Goal: Communication & Community: Share content

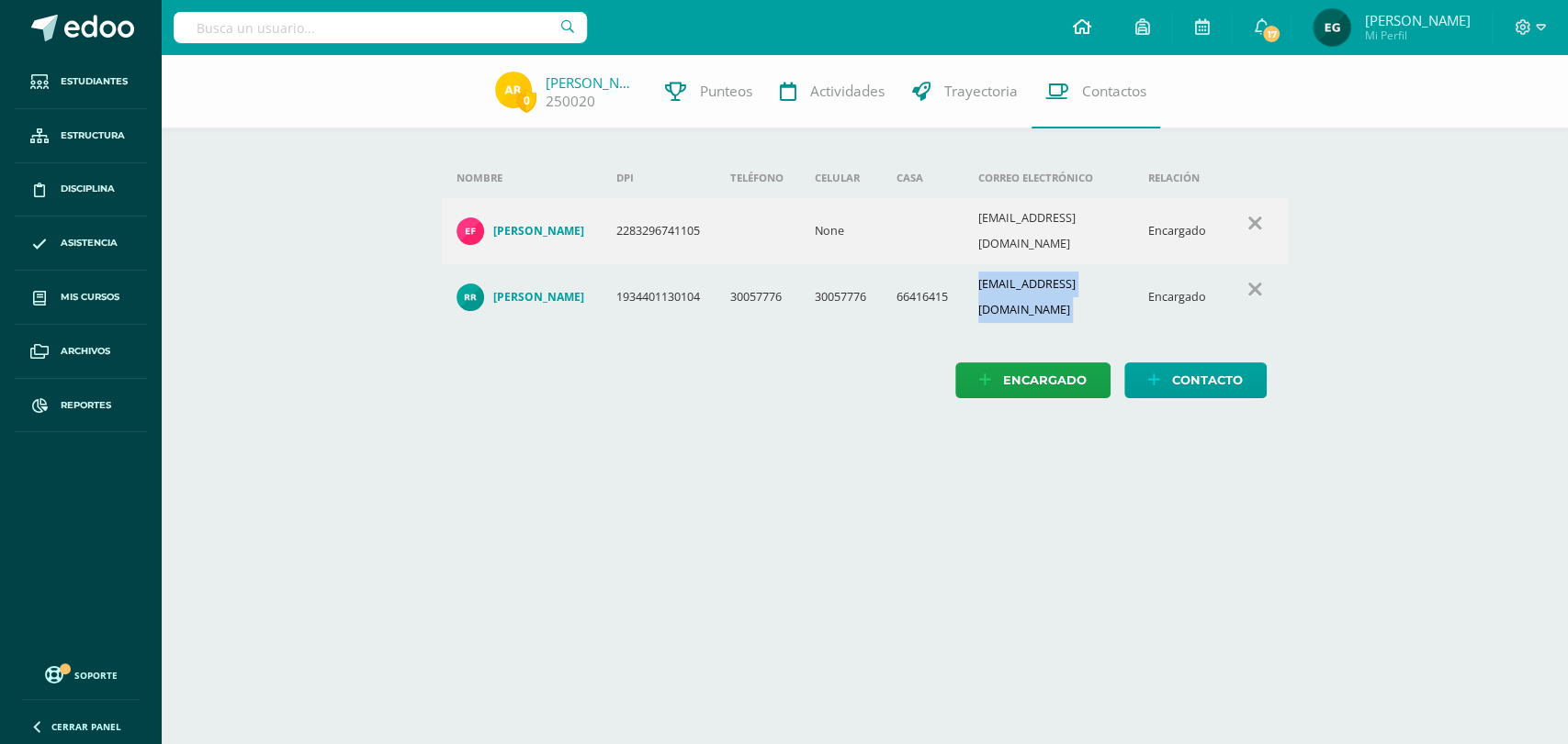
click at [1081, 31] on icon at bounding box center [1081, 27] width 19 height 17
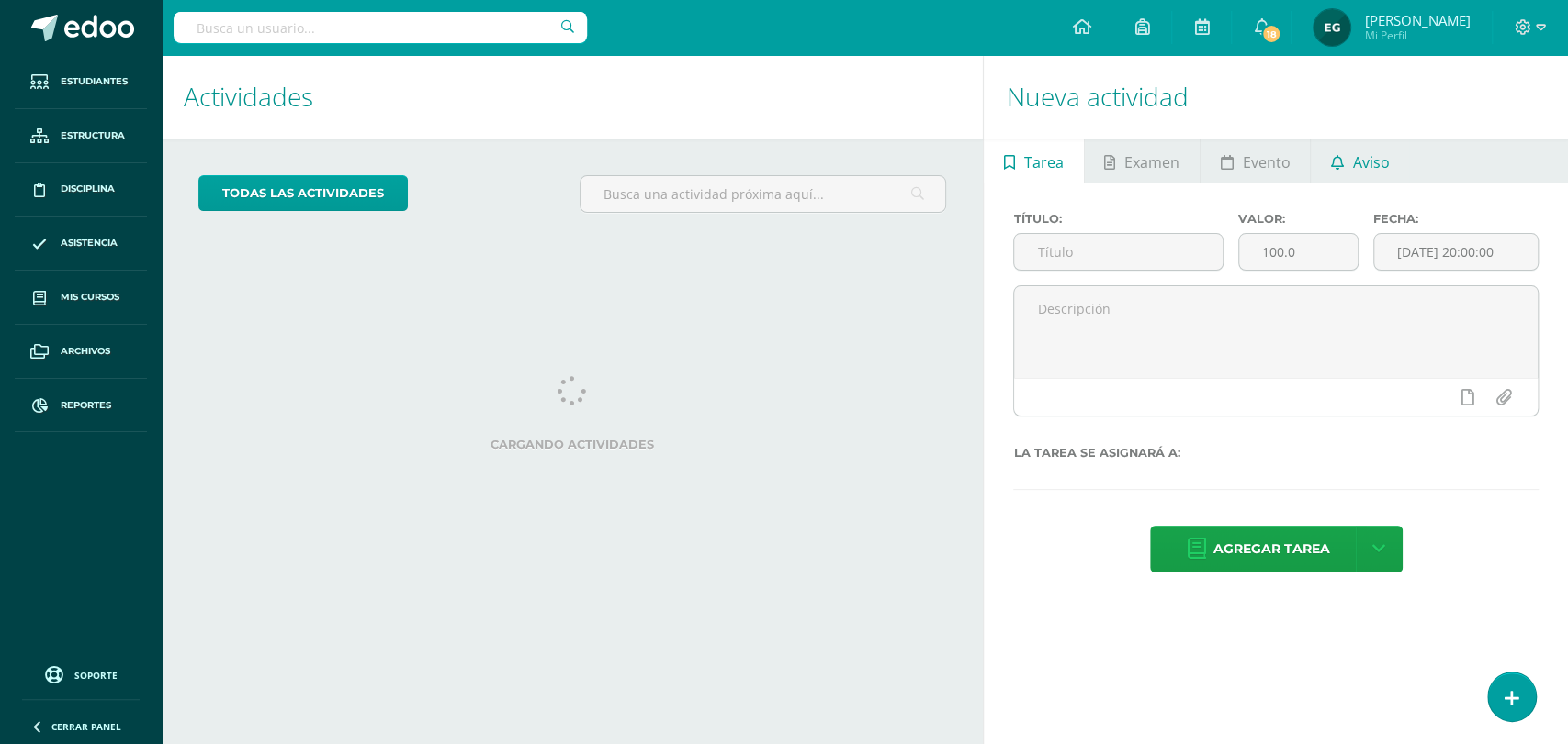
click at [1348, 164] on link "Aviso" at bounding box center [1360, 160] width 98 height 44
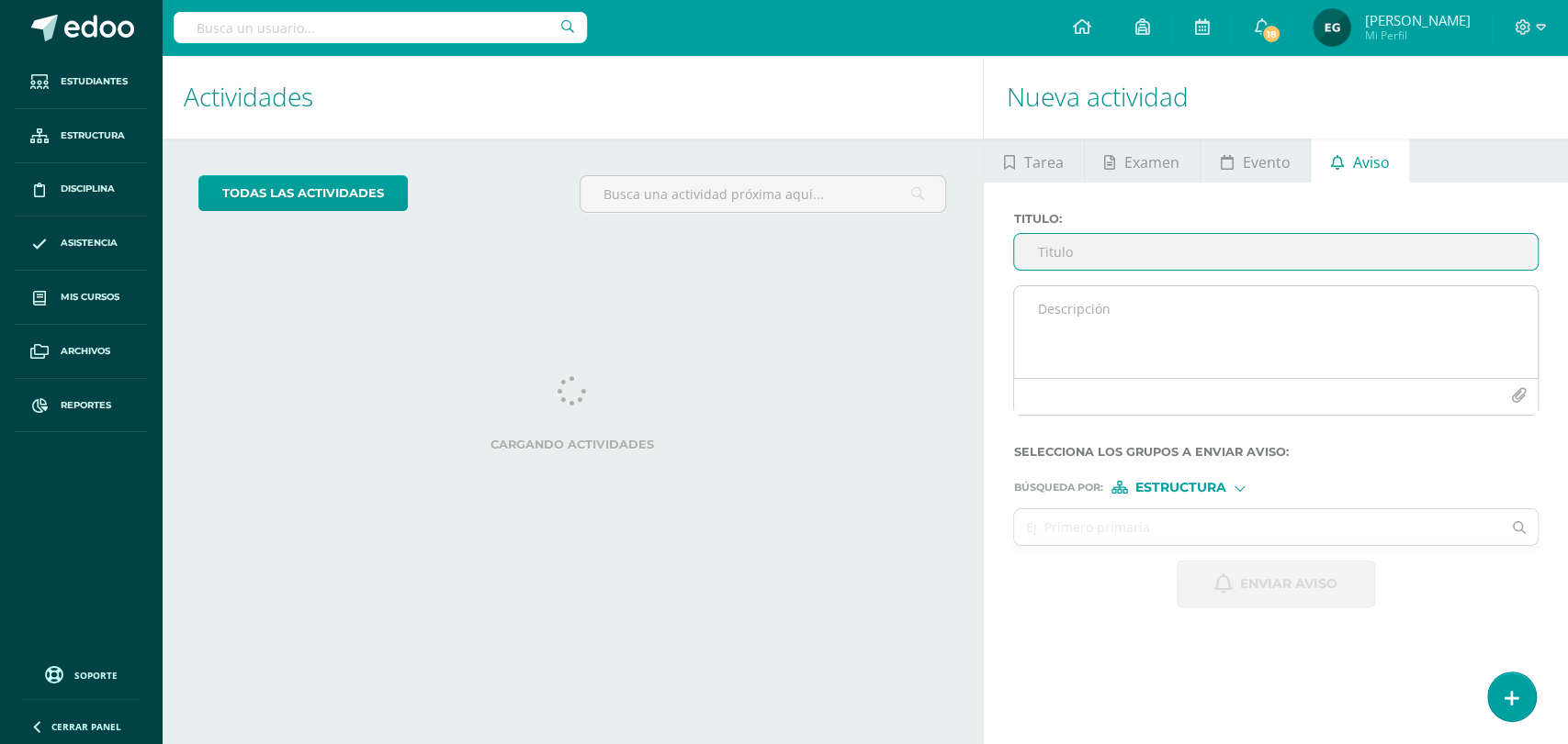
click at [1129, 321] on textarea at bounding box center [1275, 332] width 523 height 92
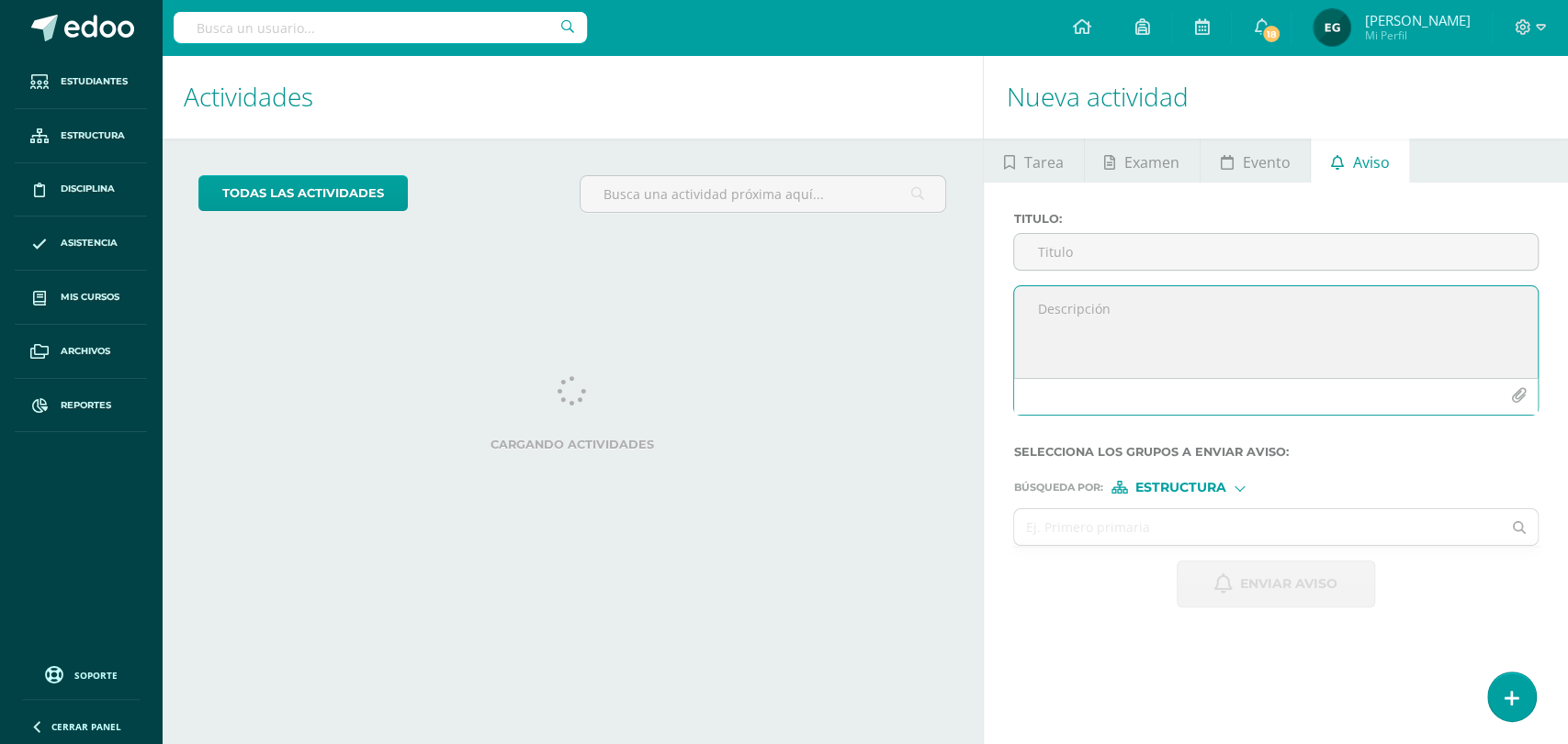
paste textarea "Loremipsu Dolors am Consect: Adipisc el seddoei tempor. Inc utlaboreet dol magn…"
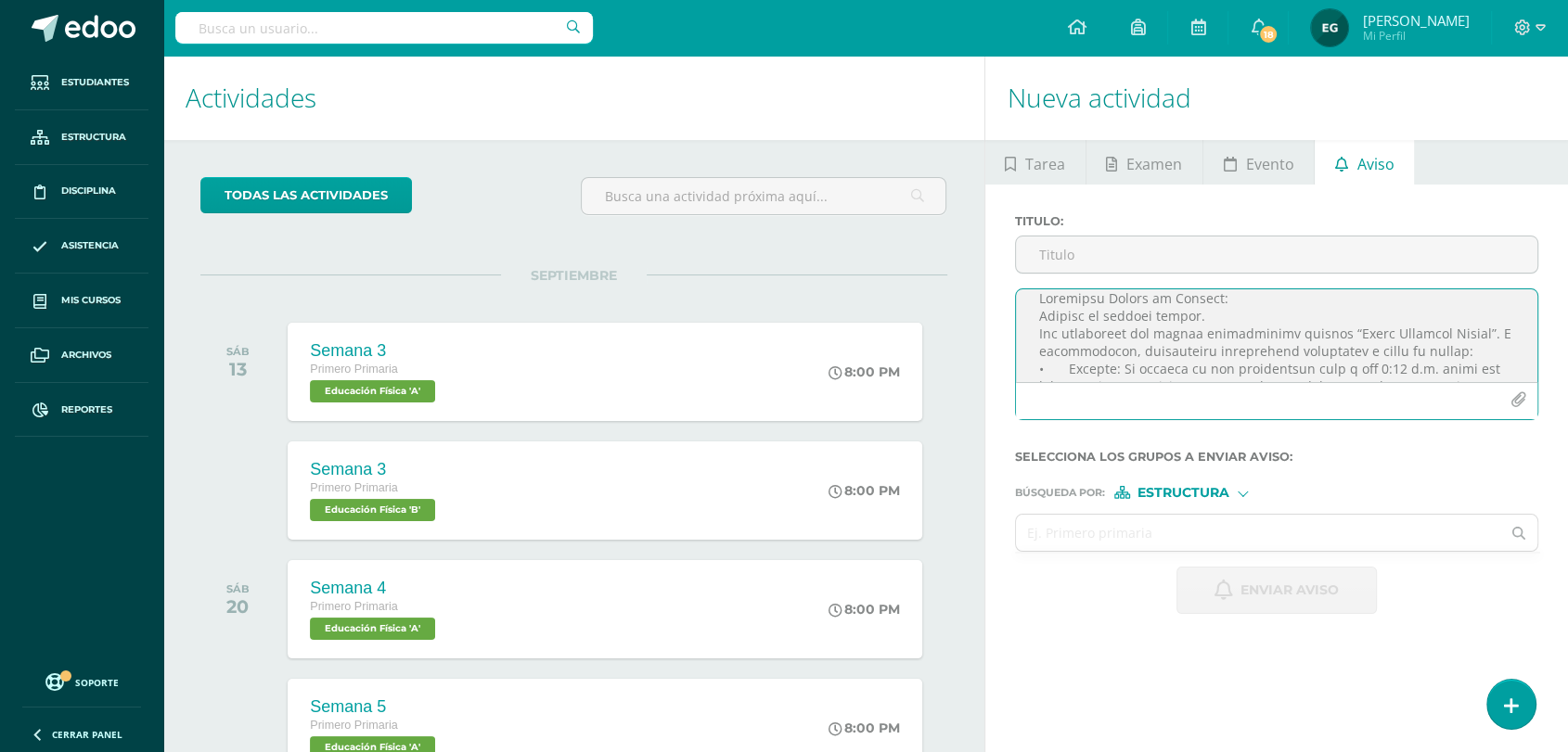
scroll to position [10, 0]
click at [1037, 324] on textarea at bounding box center [1277, 336] width 522 height 93
click at [1036, 351] on textarea at bounding box center [1277, 336] width 522 height 93
click at [1481, 328] on textarea at bounding box center [1277, 336] width 522 height 93
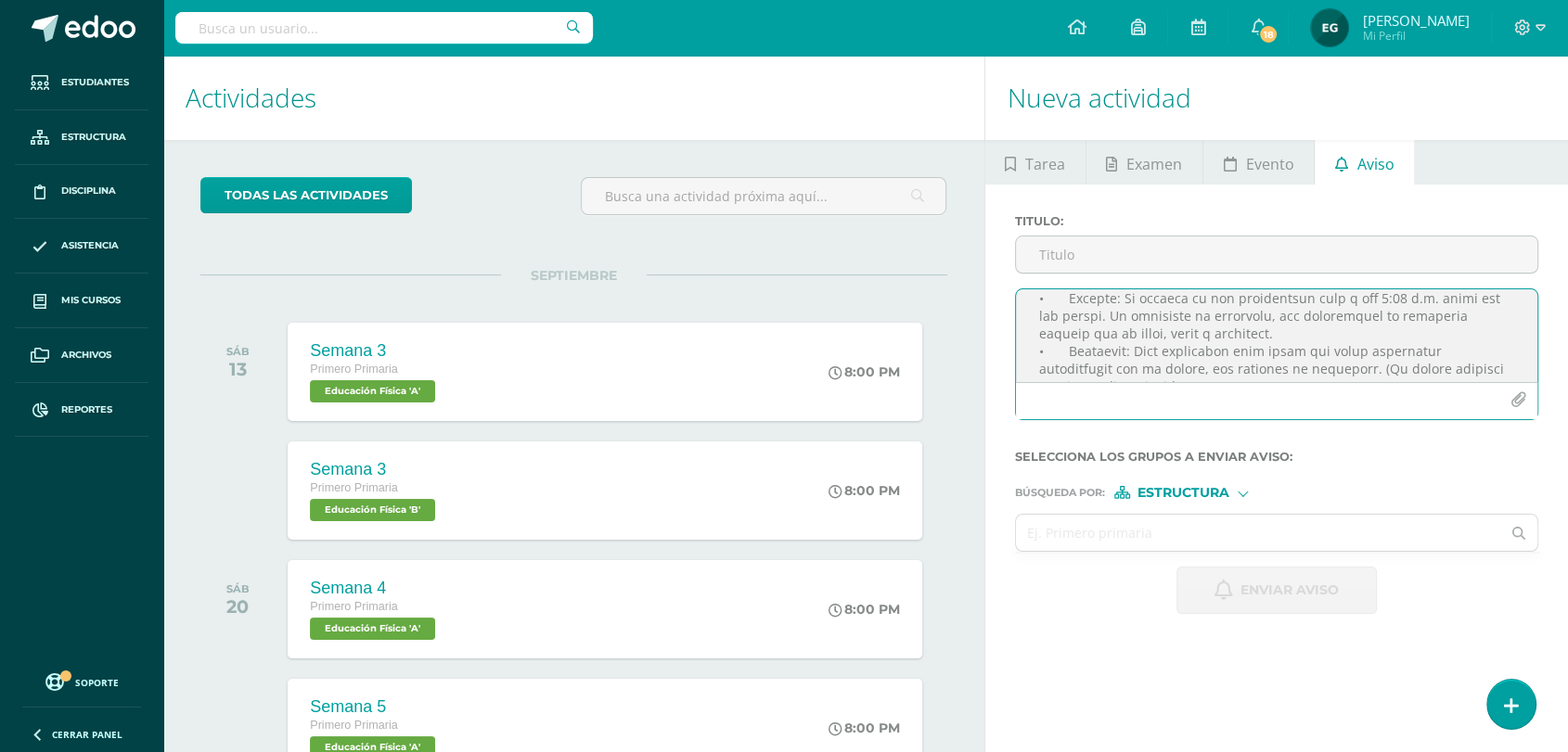
scroll to position [123, 0]
click at [1061, 319] on textarea at bounding box center [1277, 336] width 522 height 93
paste textarea "⏰"
click at [1057, 368] on textarea at bounding box center [1277, 336] width 522 height 93
paste textarea "🧃"
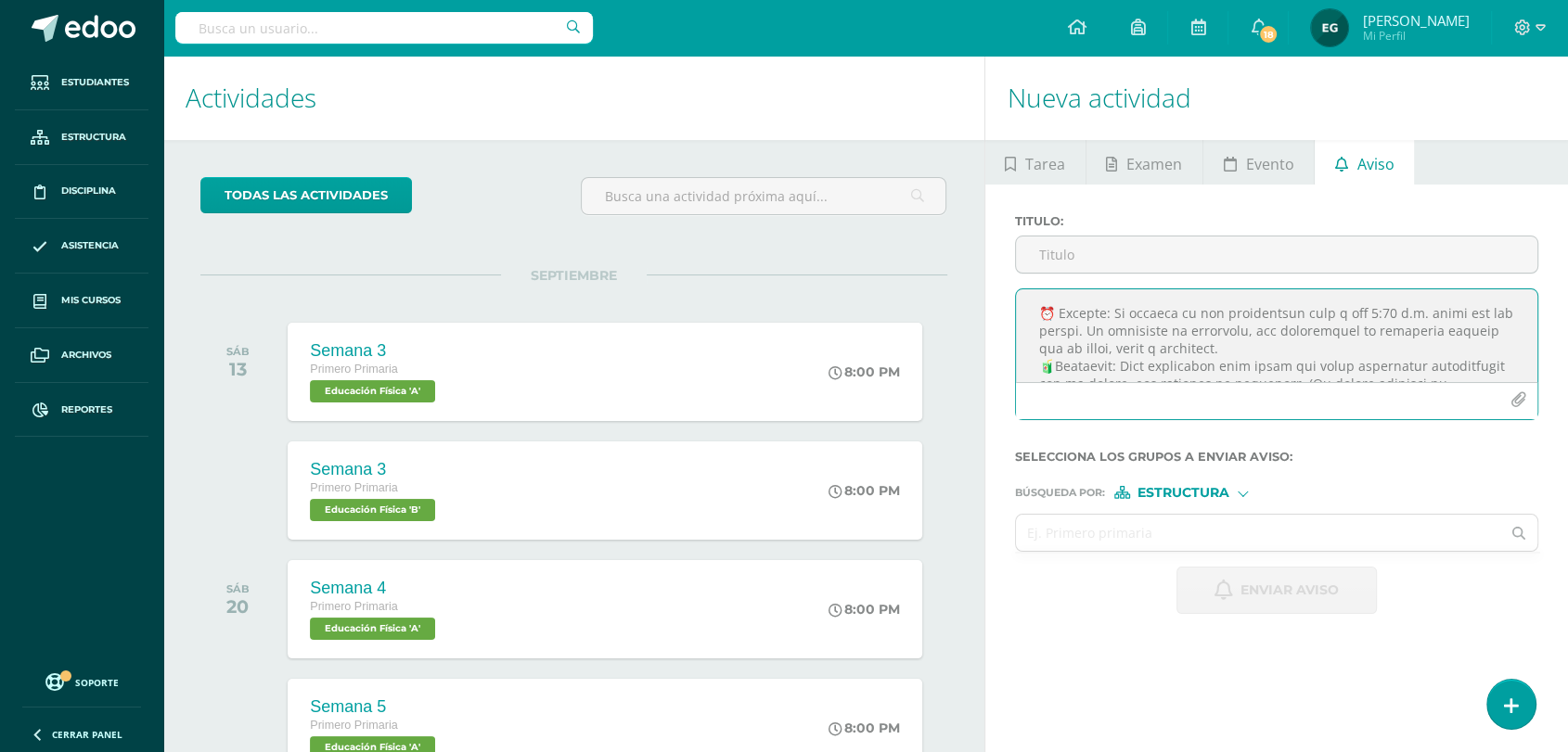
click at [1221, 354] on textarea at bounding box center [1277, 336] width 522 height 93
click at [1205, 351] on textarea at bounding box center [1277, 336] width 522 height 93
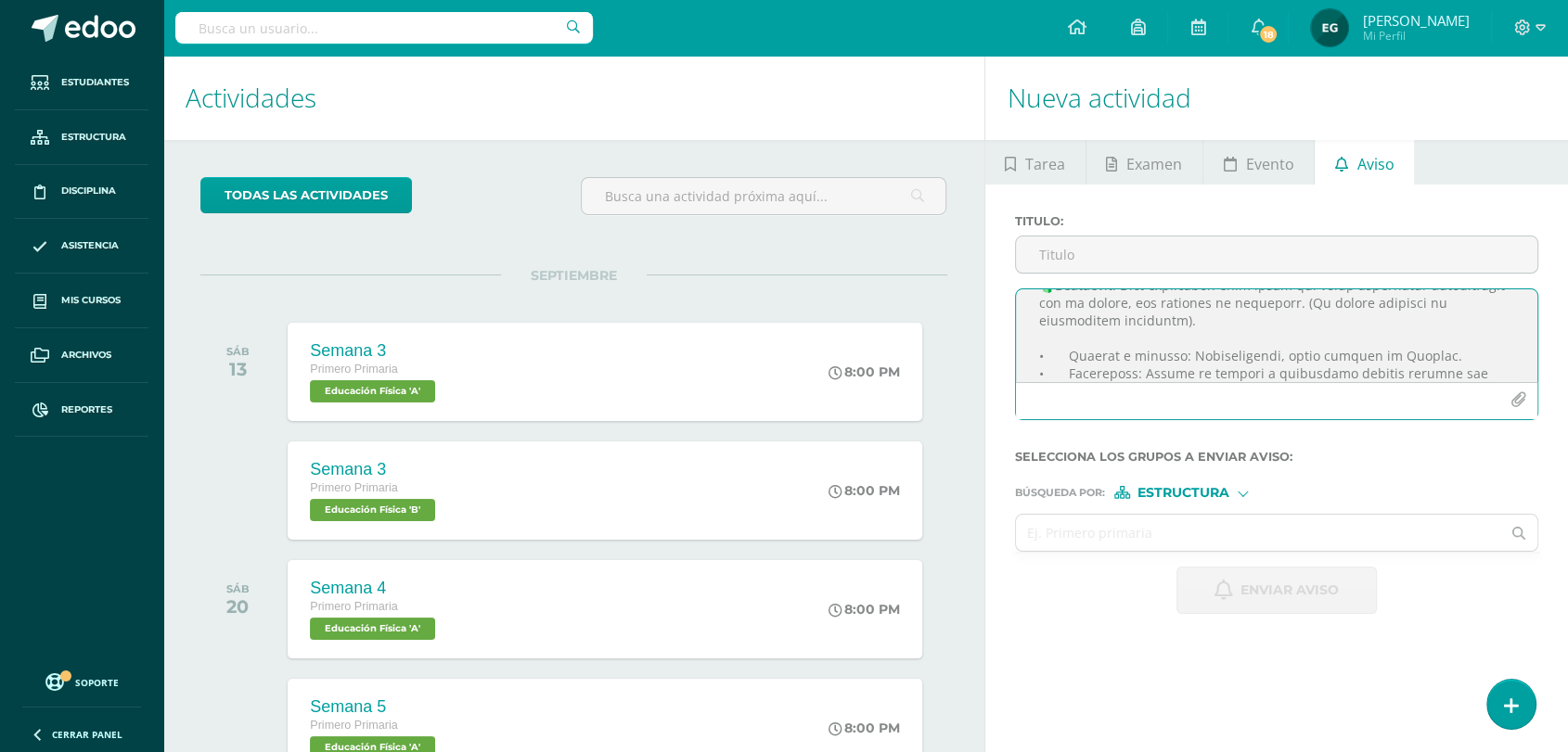
click at [1056, 359] on textarea at bounding box center [1277, 336] width 522 height 93
paste textarea "🚗"
click at [1062, 318] on textarea at bounding box center [1277, 336] width 522 height 93
paste textarea "🏃🏻"
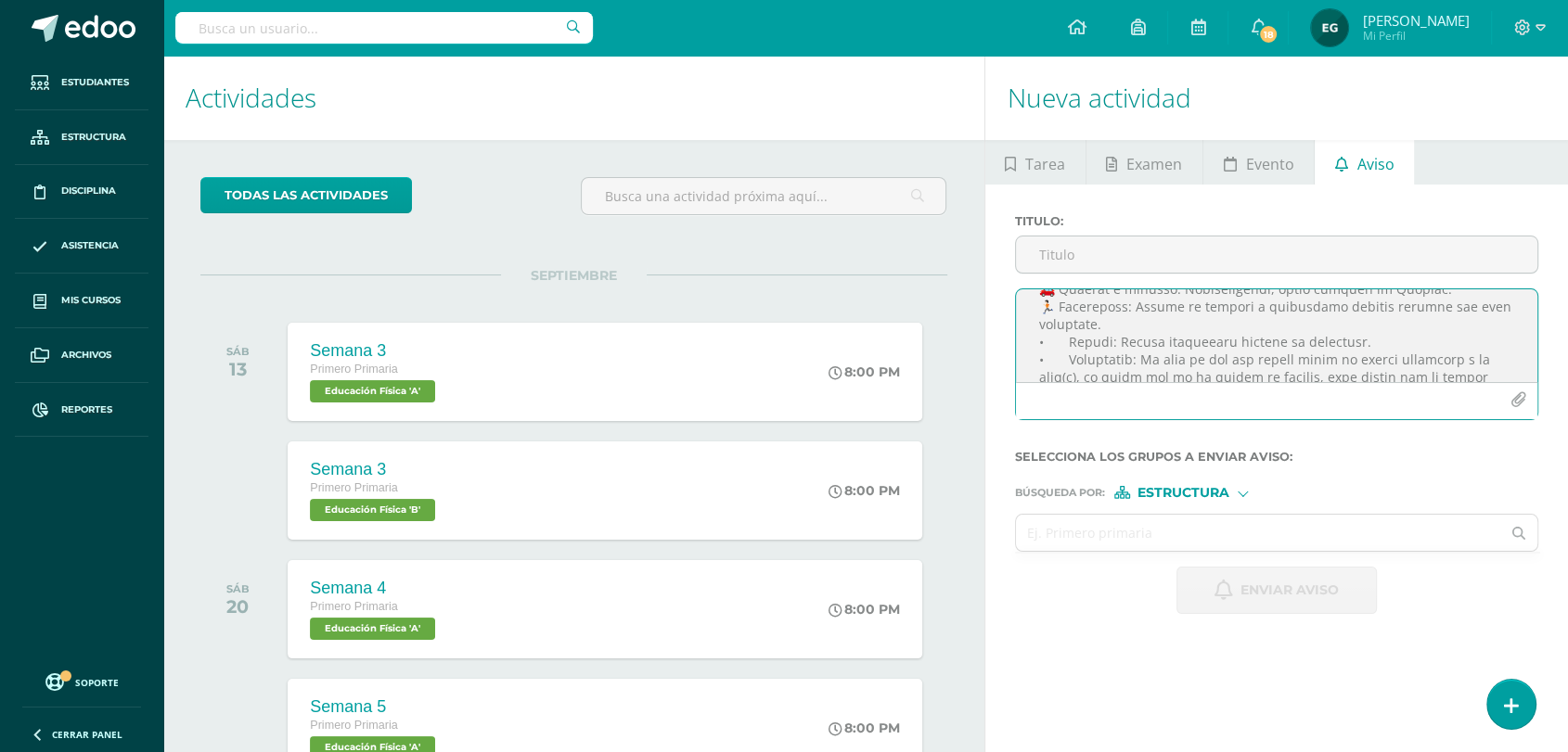
click at [1421, 296] on textarea at bounding box center [1277, 336] width 522 height 93
click at [1203, 343] on textarea at bounding box center [1277, 336] width 522 height 93
click at [1063, 366] on textarea at bounding box center [1277, 336] width 522 height 93
paste textarea "🌮"
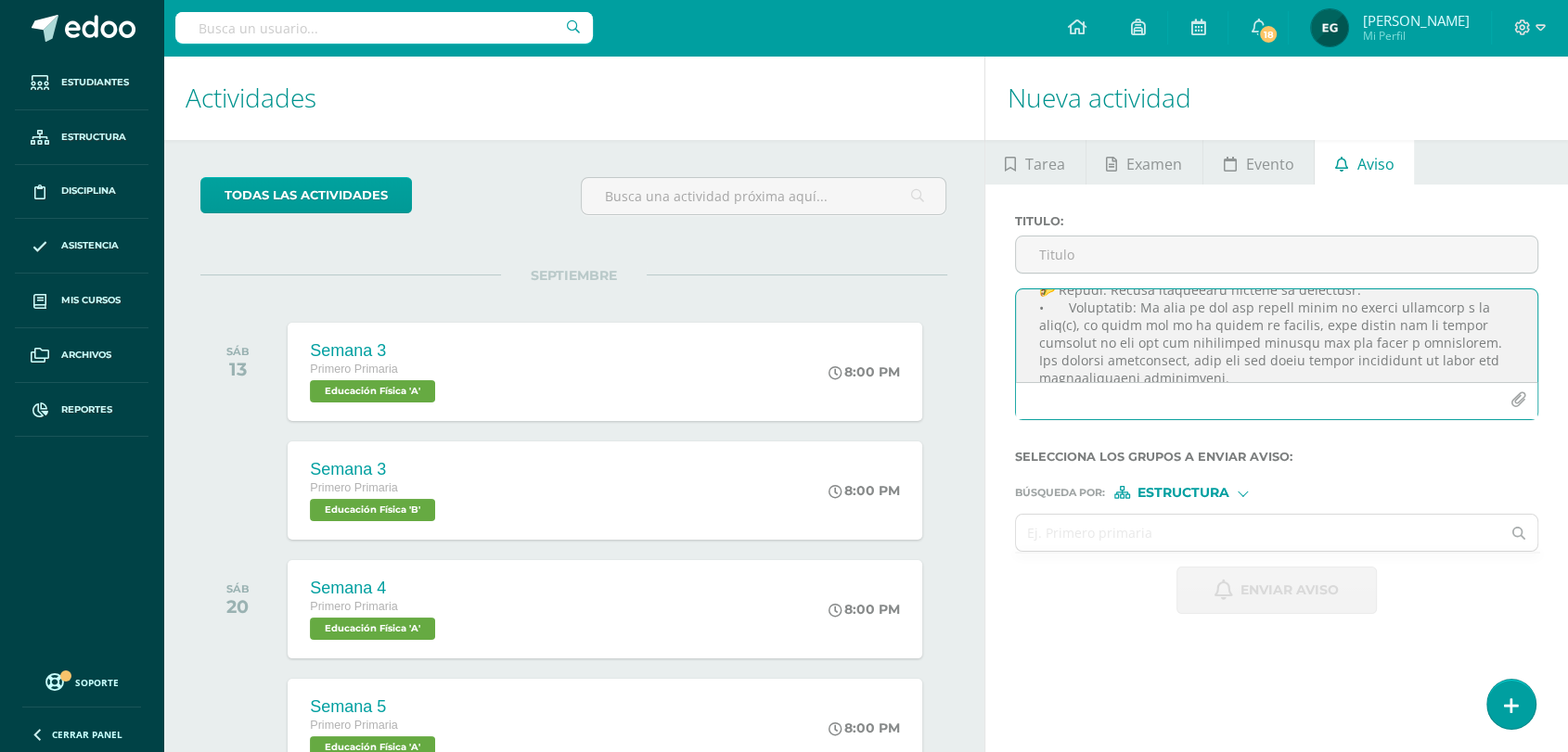
scroll to position [373, 0]
click at [1062, 322] on textarea at bounding box center [1277, 336] width 522 height 93
paste textarea "✅"
click at [1036, 335] on textarea at bounding box center [1277, 336] width 522 height 93
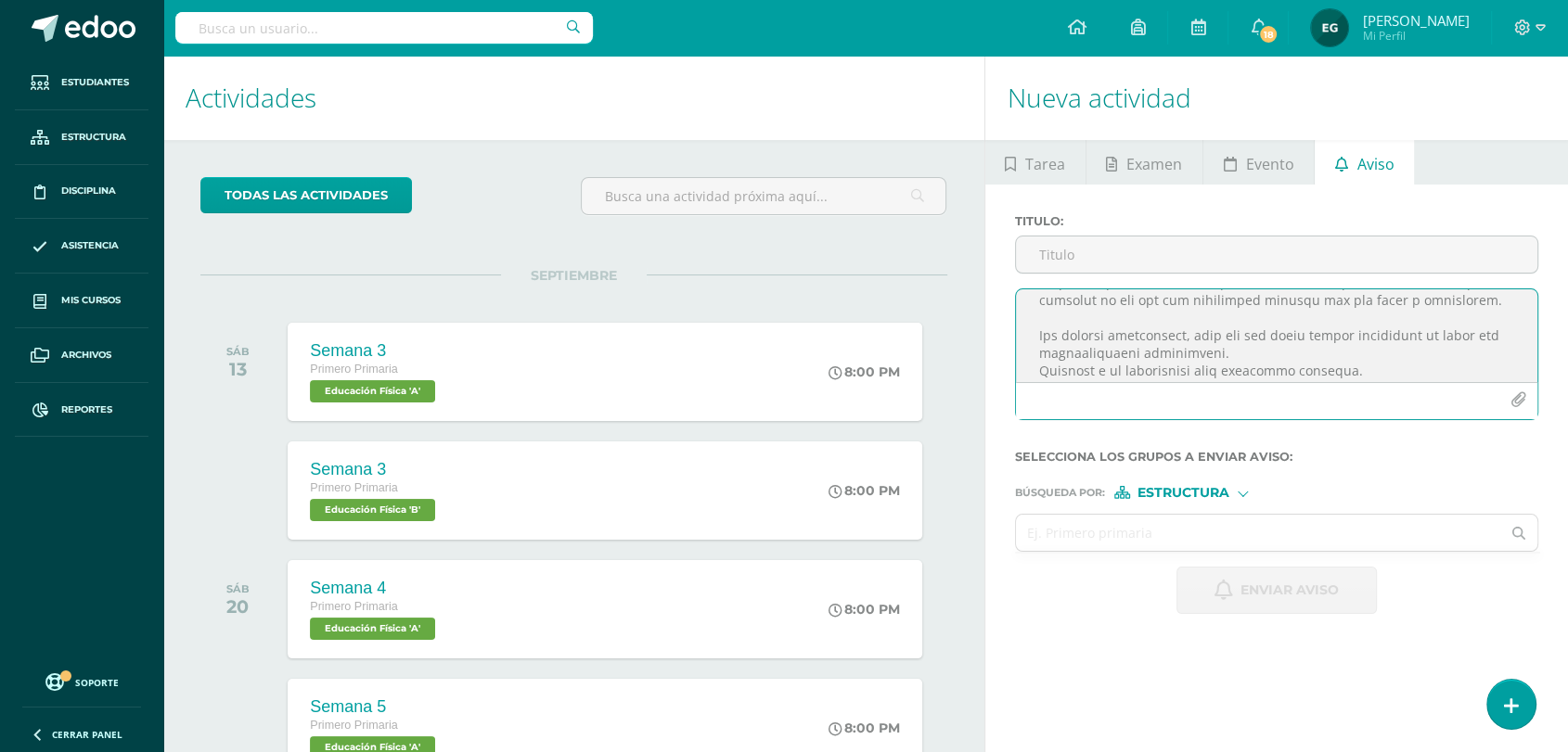
paste textarea "🕰️"
click at [1253, 309] on textarea at bounding box center [1277, 336] width 522 height 93
click at [1036, 349] on textarea at bounding box center [1277, 336] width 522 height 93
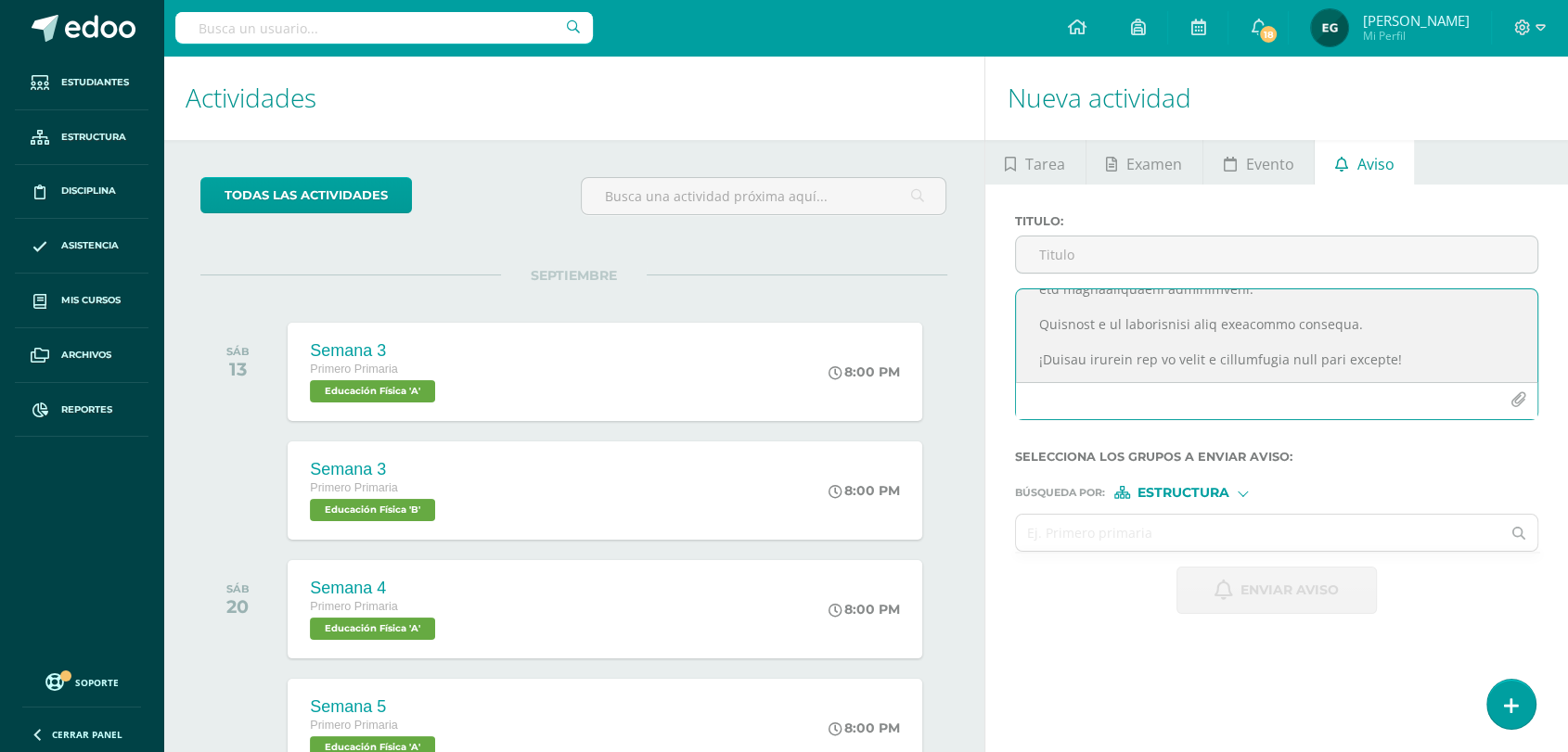
click at [1415, 364] on textarea at bounding box center [1277, 336] width 522 height 93
click at [1037, 369] on textarea at bounding box center [1277, 336] width 522 height 93
type textarea "Estimados Padres de Familia: Reciban un cordial saludo. Les recordamos que maña…"
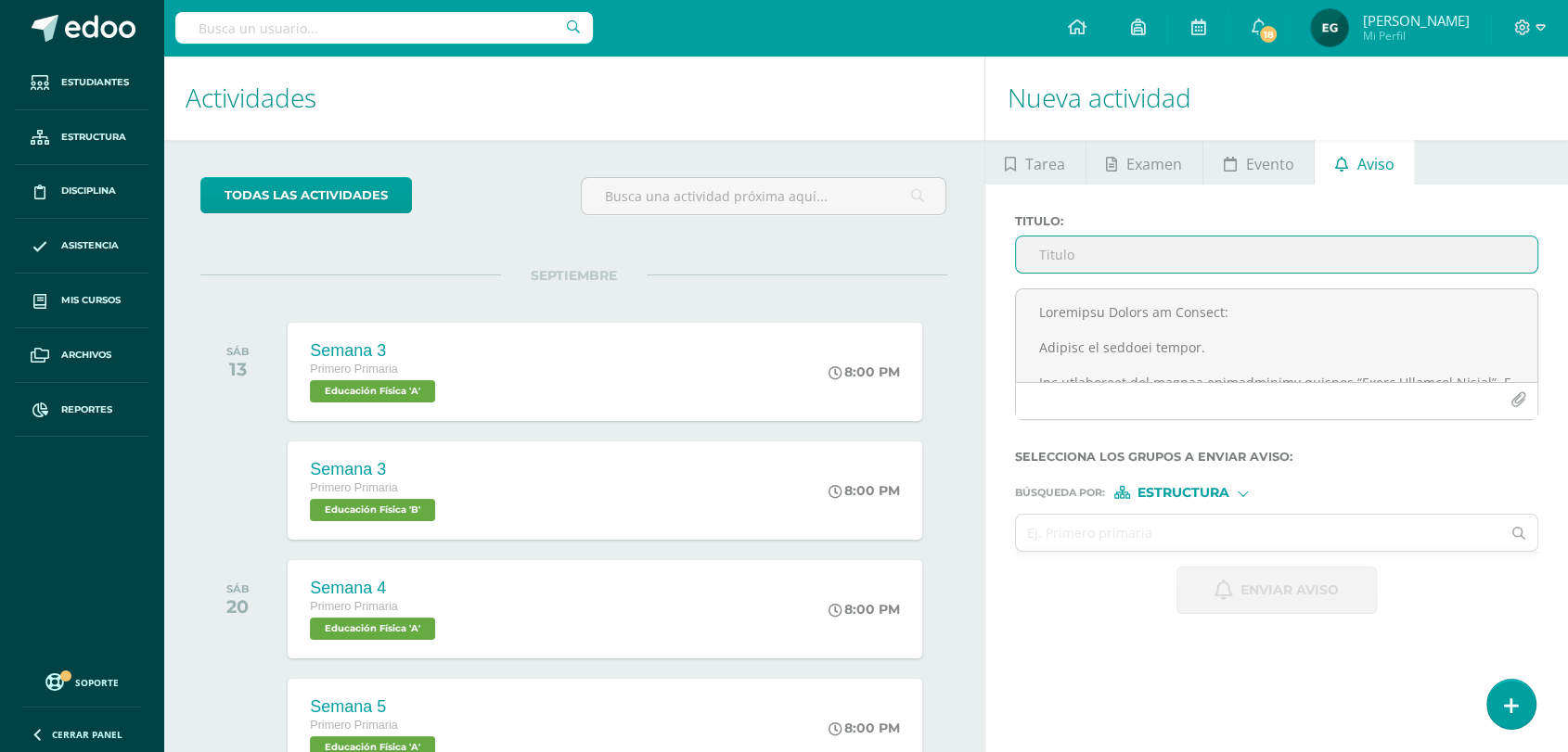
click at [1081, 261] on input "Titulo :" at bounding box center [1277, 255] width 522 height 36
type input "Recordatorio Importante"
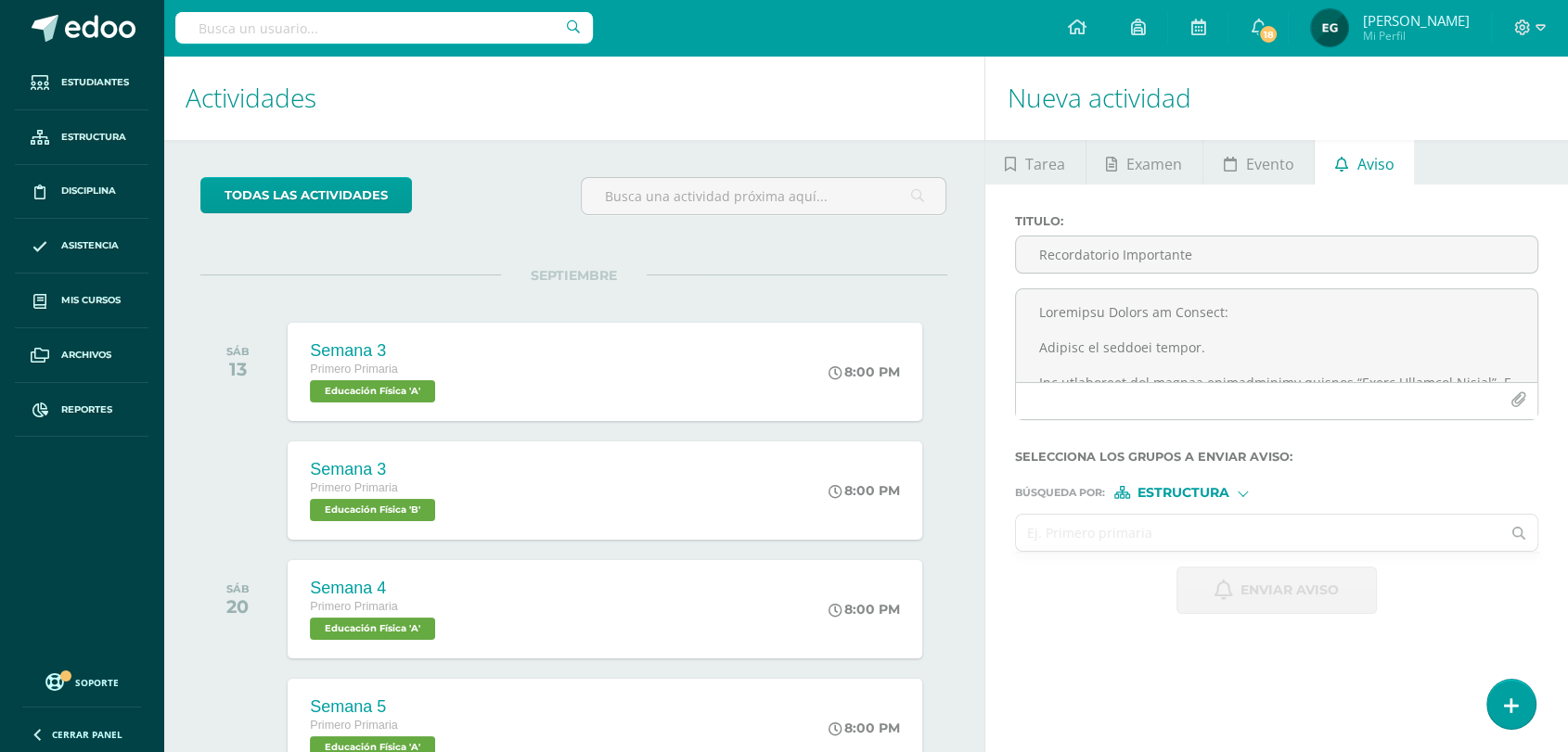
click at [1221, 547] on input "text" at bounding box center [1259, 533] width 485 height 36
type input "pre"
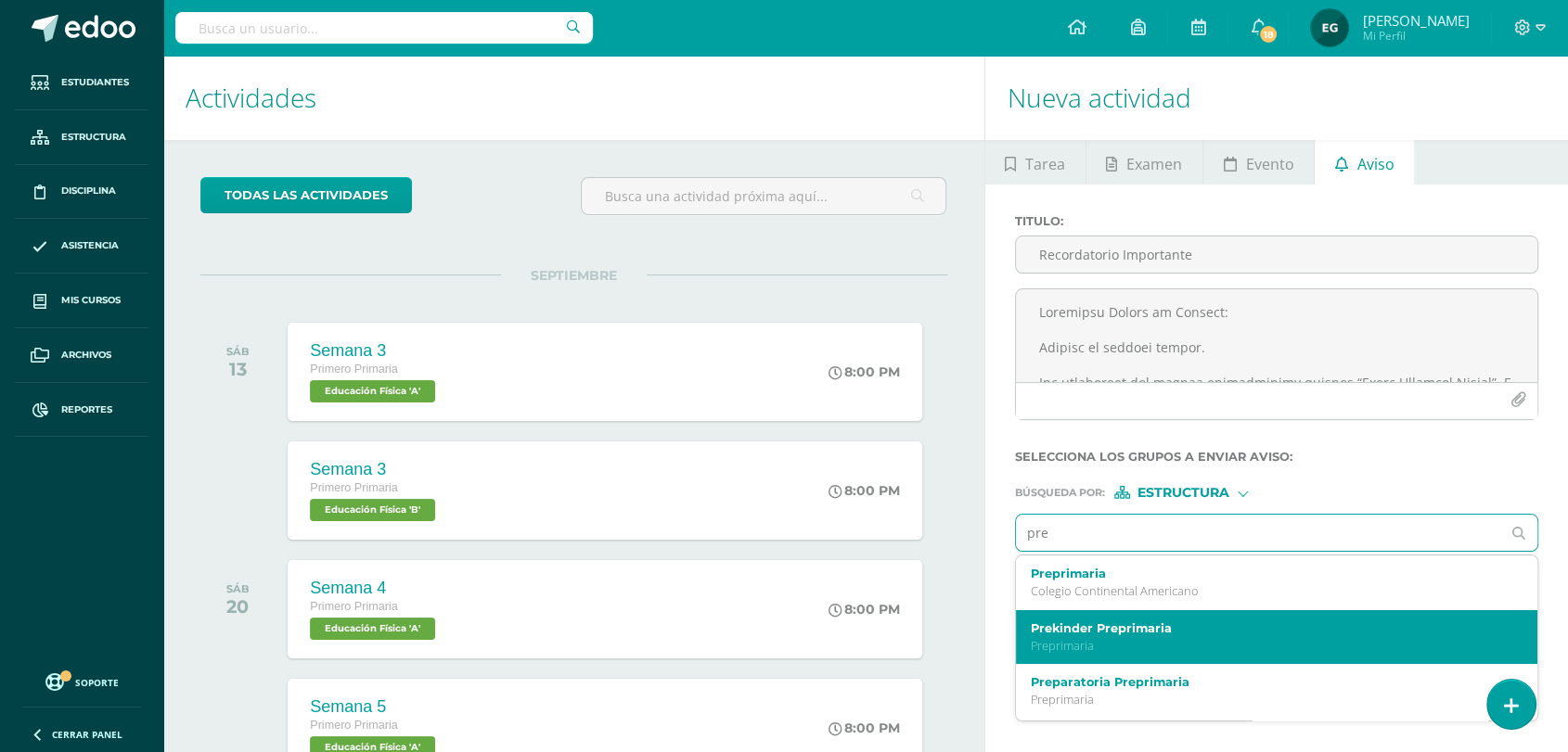
click at [1135, 647] on p "Preprimaria" at bounding box center [1267, 646] width 472 height 16
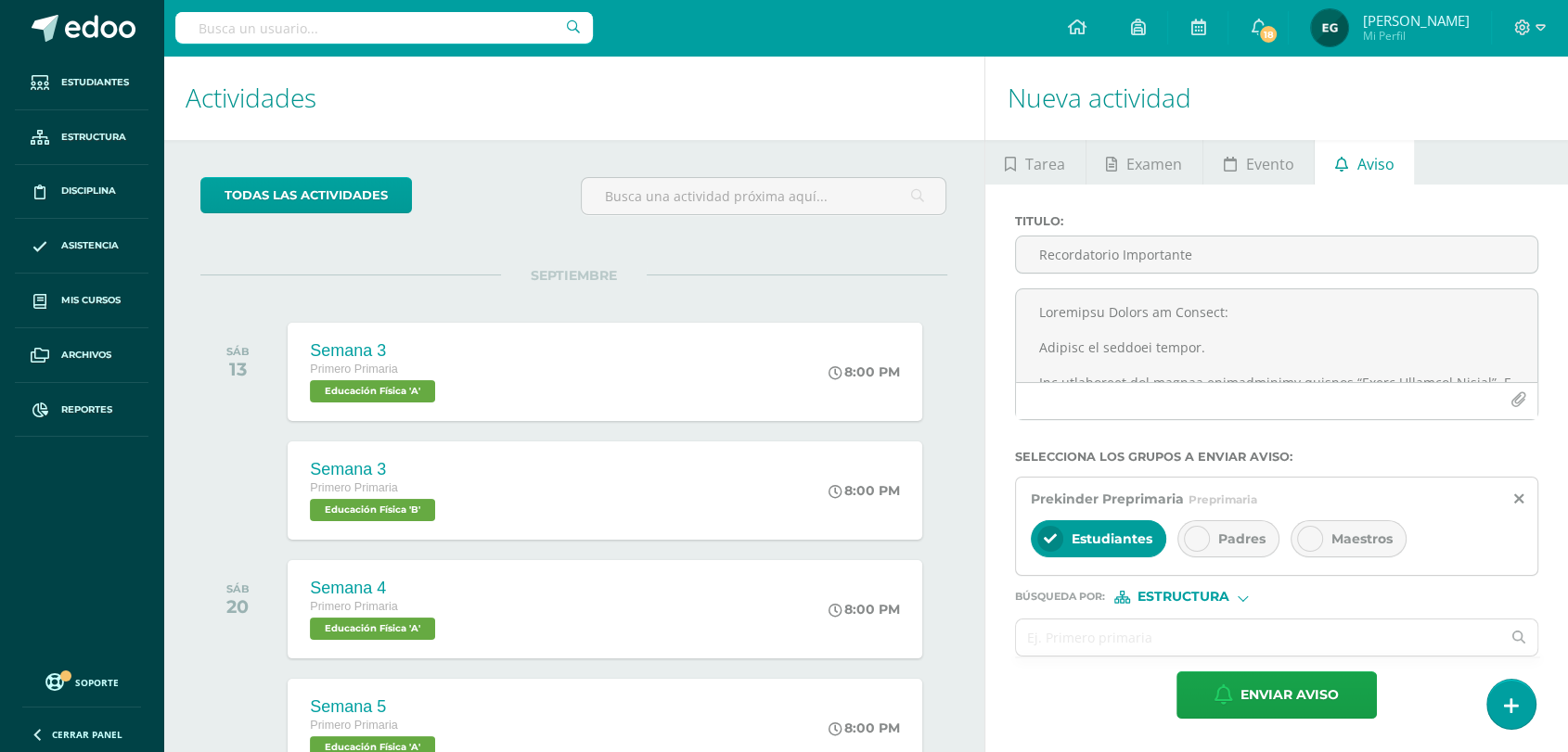
click at [1202, 541] on icon at bounding box center [1197, 539] width 13 height 13
click at [1049, 640] on input "text" at bounding box center [1259, 638] width 485 height 36
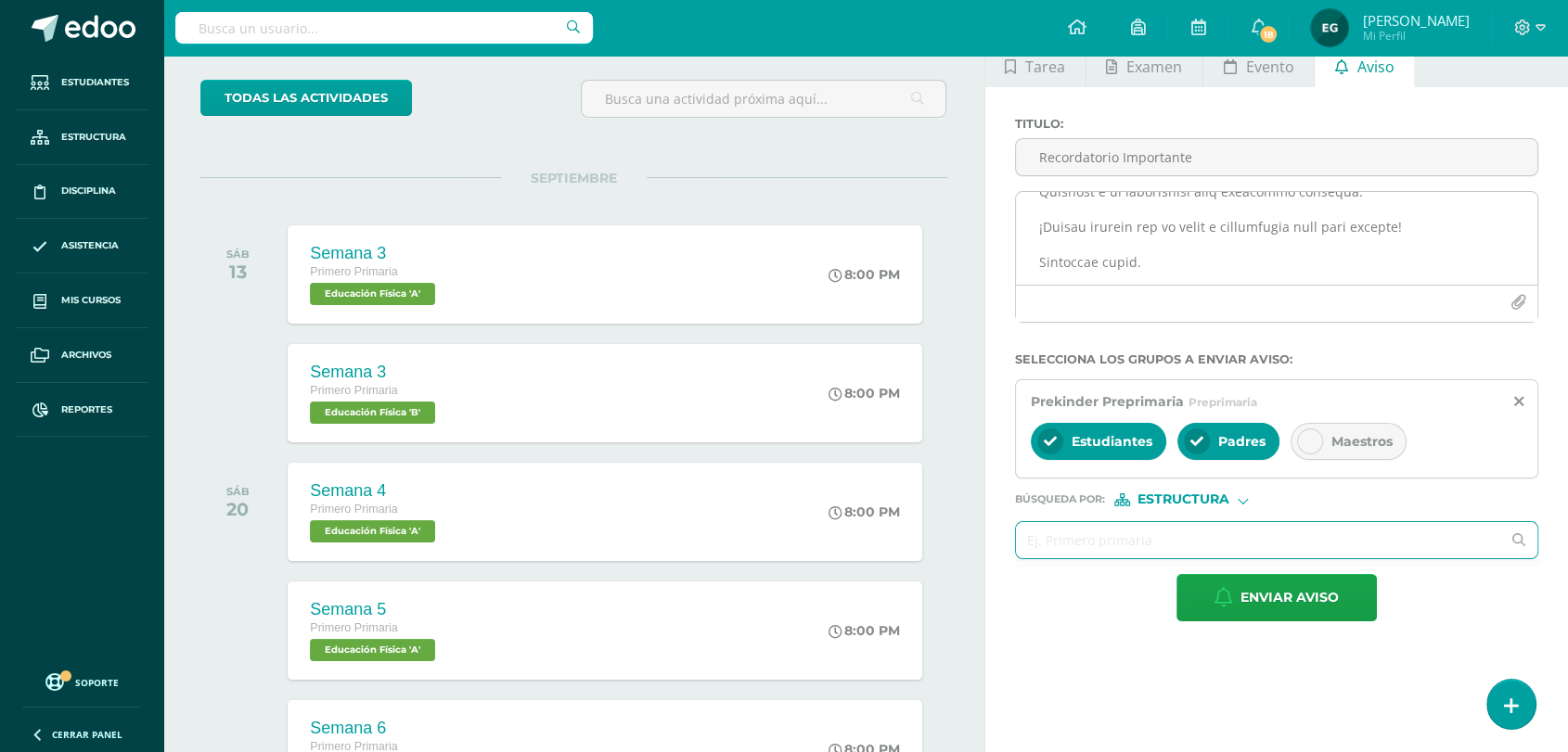
scroll to position [103, 0]
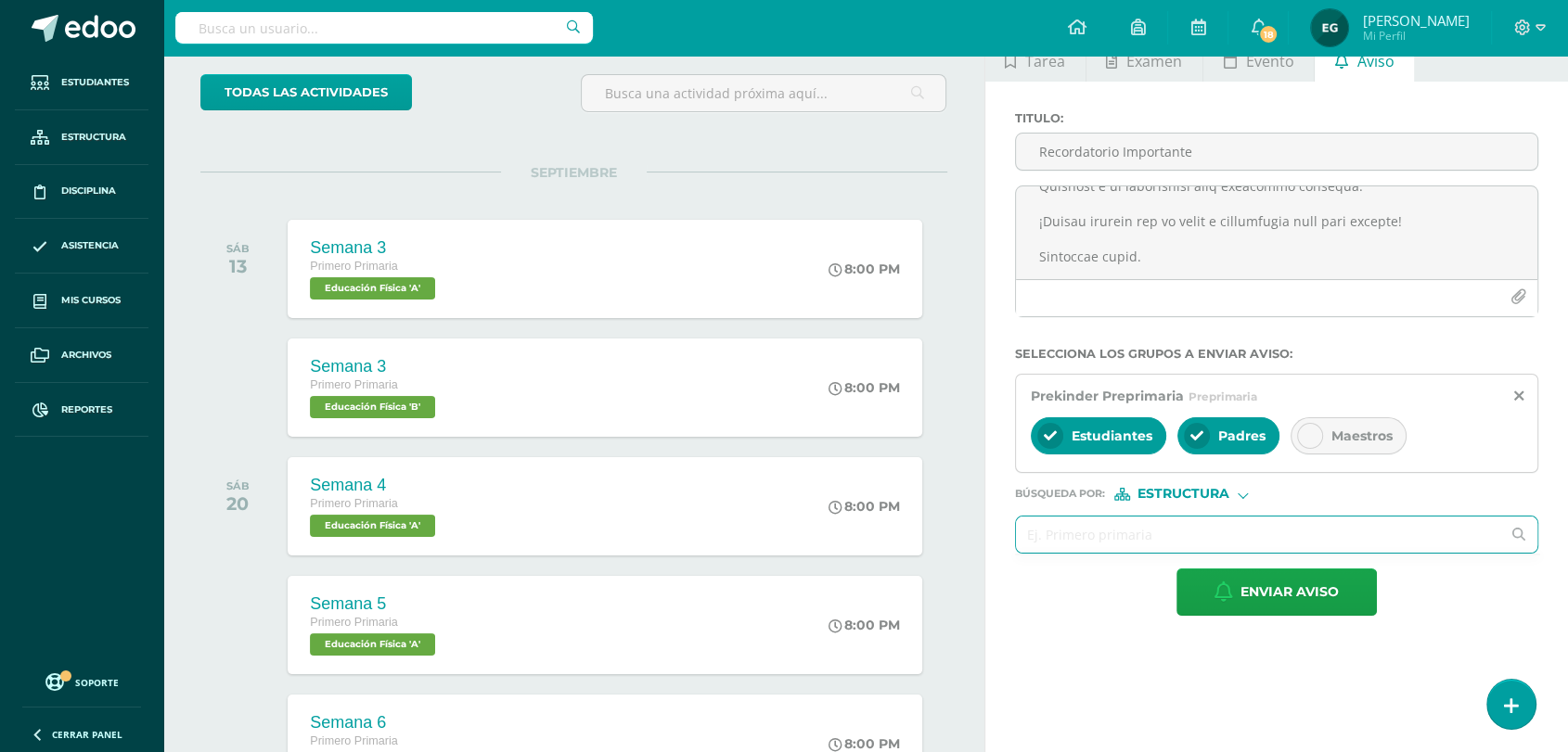
click at [1513, 392] on div "Prekinder Preprimaria Preprimaria" at bounding box center [1277, 395] width 493 height 18
click at [1515, 396] on icon at bounding box center [1520, 396] width 10 height 16
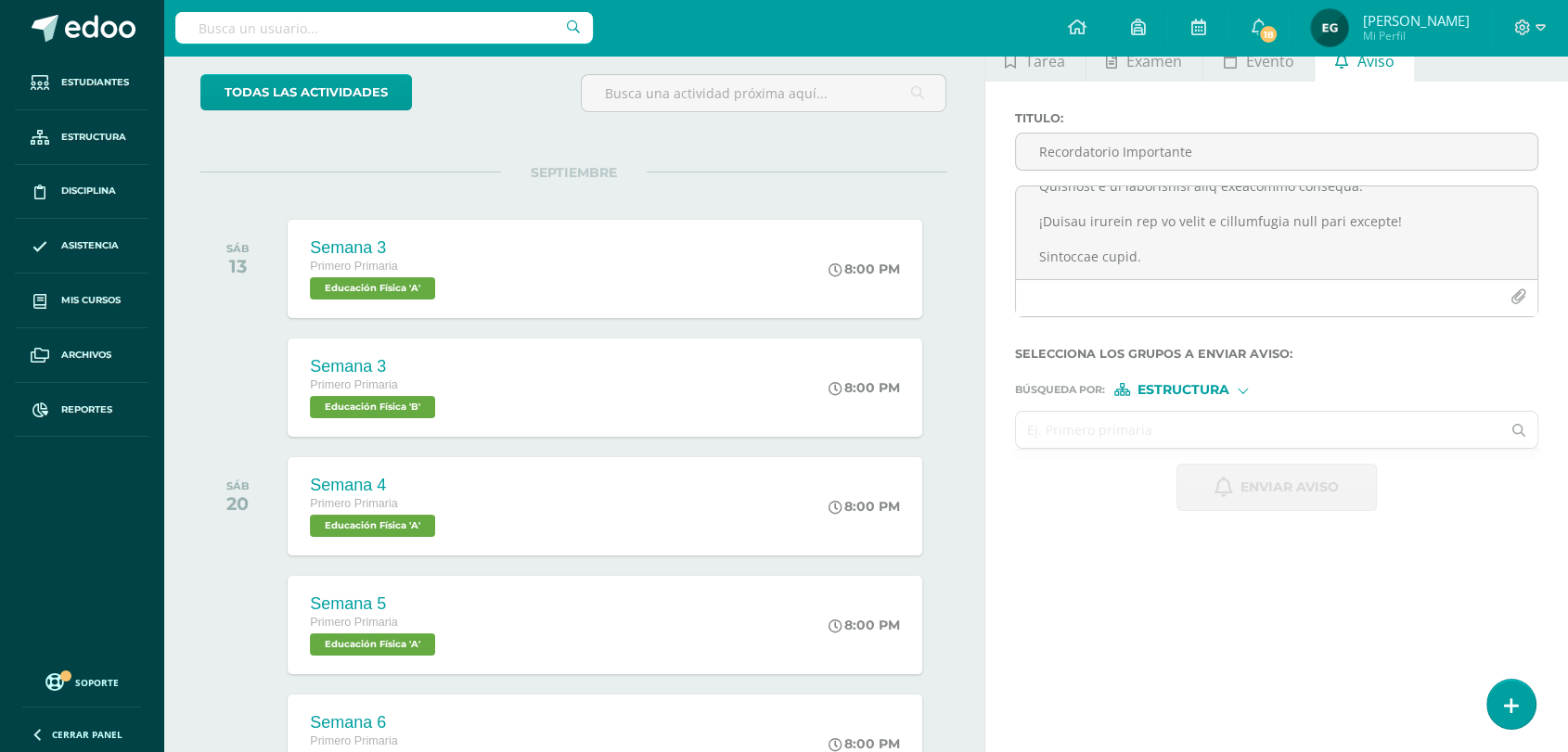
drag, startPoint x: 1111, startPoint y: 437, endPoint x: 1105, endPoint y: 424, distance: 14.3
click at [1109, 436] on input "text" at bounding box center [1259, 430] width 485 height 36
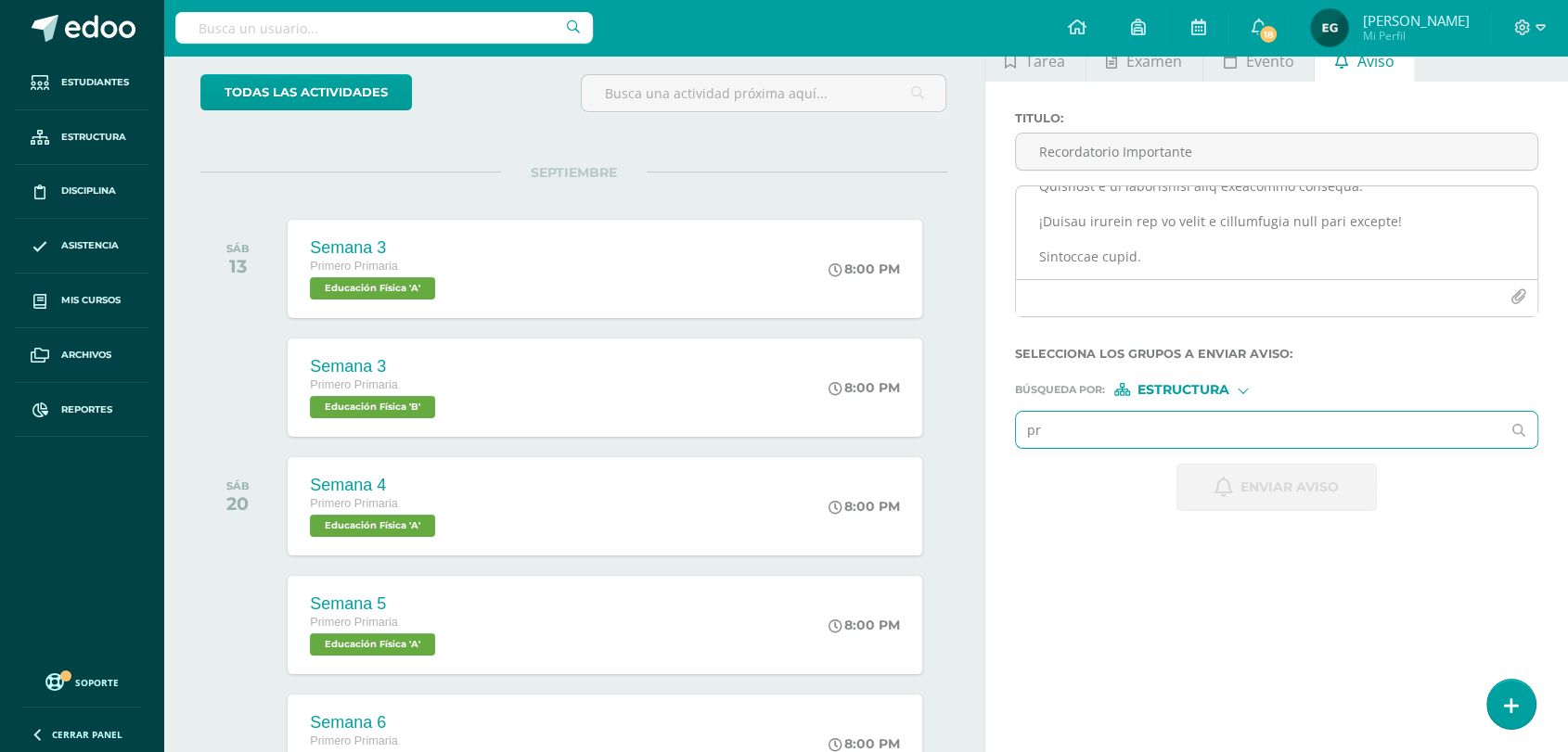
type input "pre"
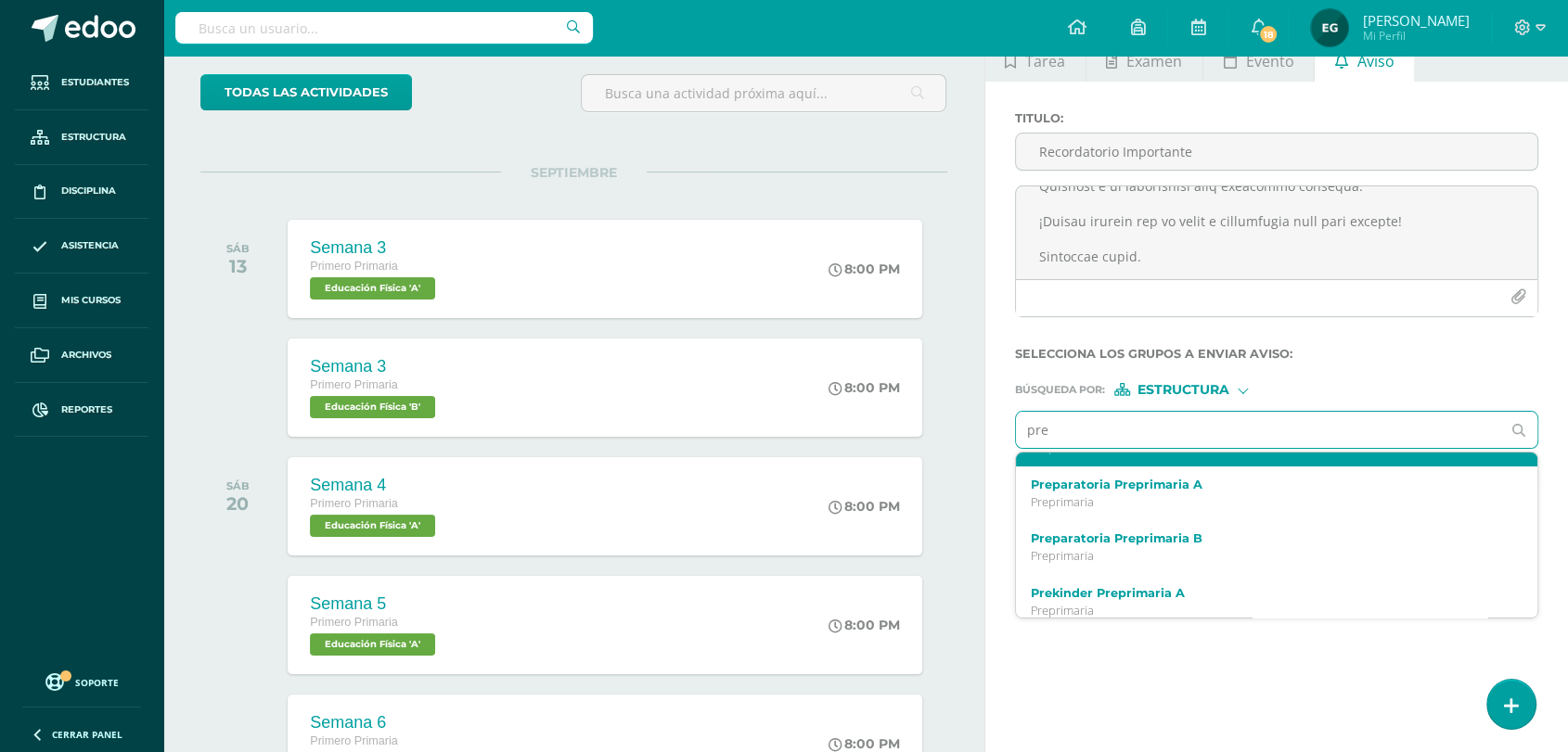
scroll to position [206, 0]
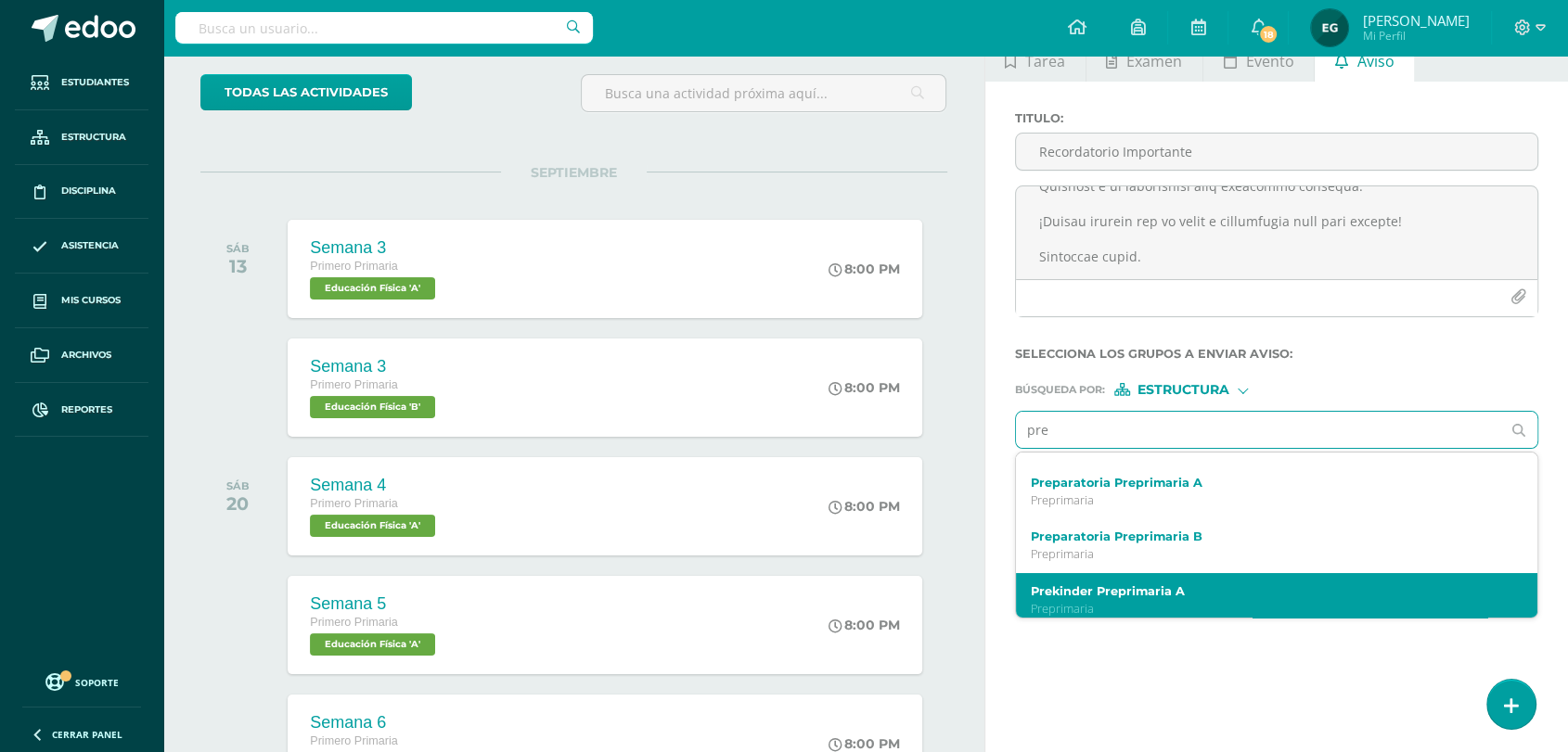
click at [1189, 588] on div "Prekinder Preprimaria A Preprimaria" at bounding box center [1277, 601] width 522 height 55
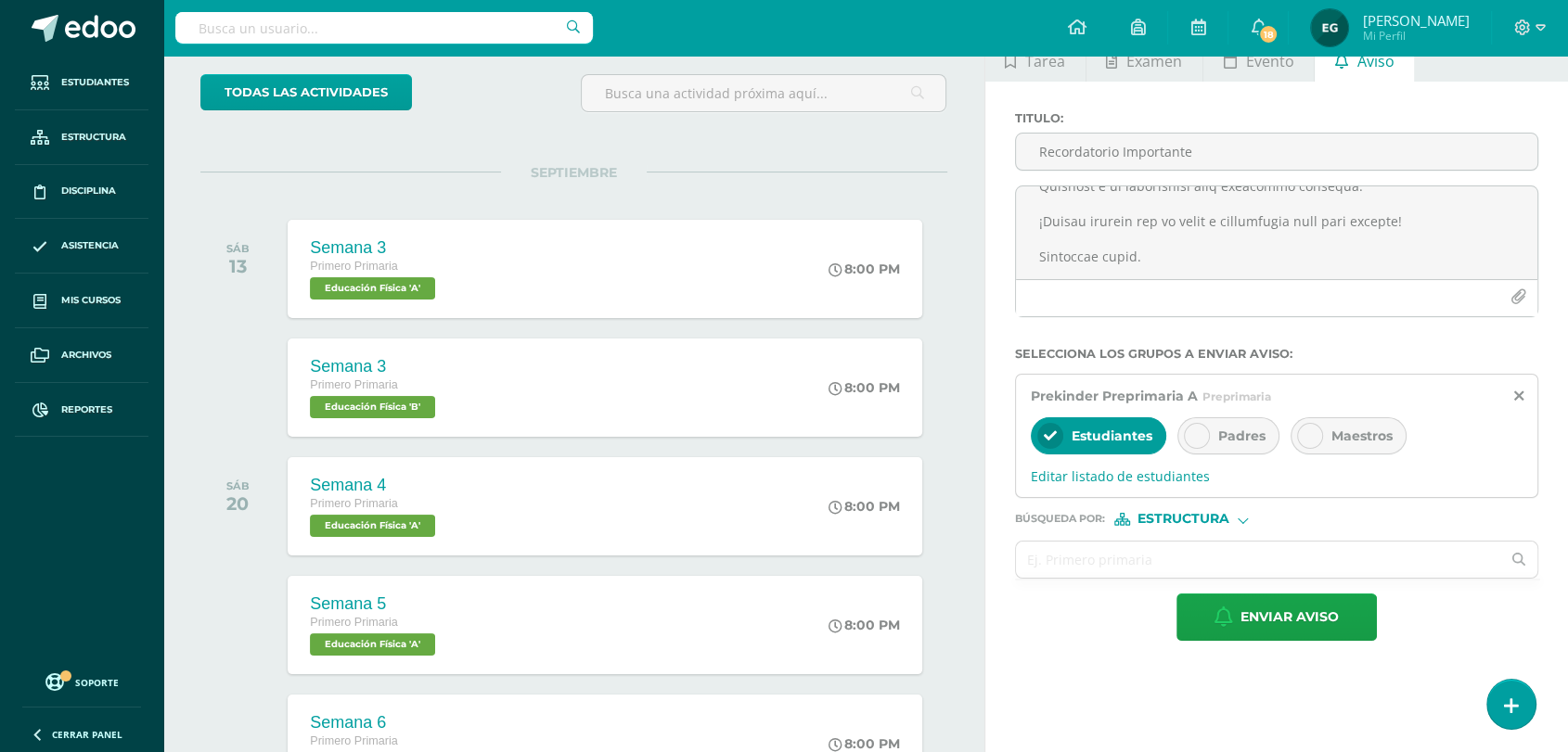
scroll to position [0, 0]
click at [1195, 439] on icon at bounding box center [1197, 436] width 13 height 13
click at [1121, 551] on input "text" at bounding box center [1259, 560] width 485 height 36
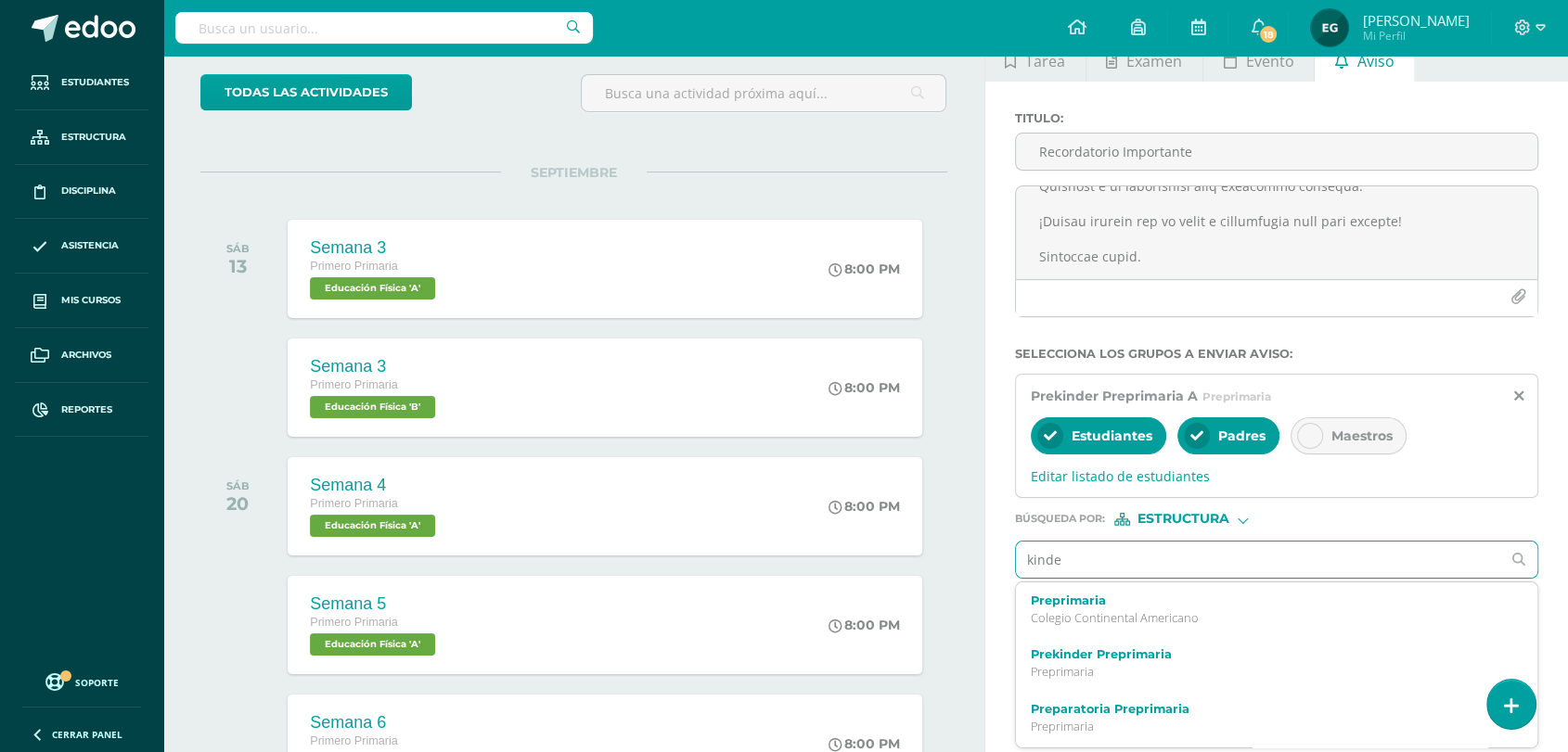
type input "kinder"
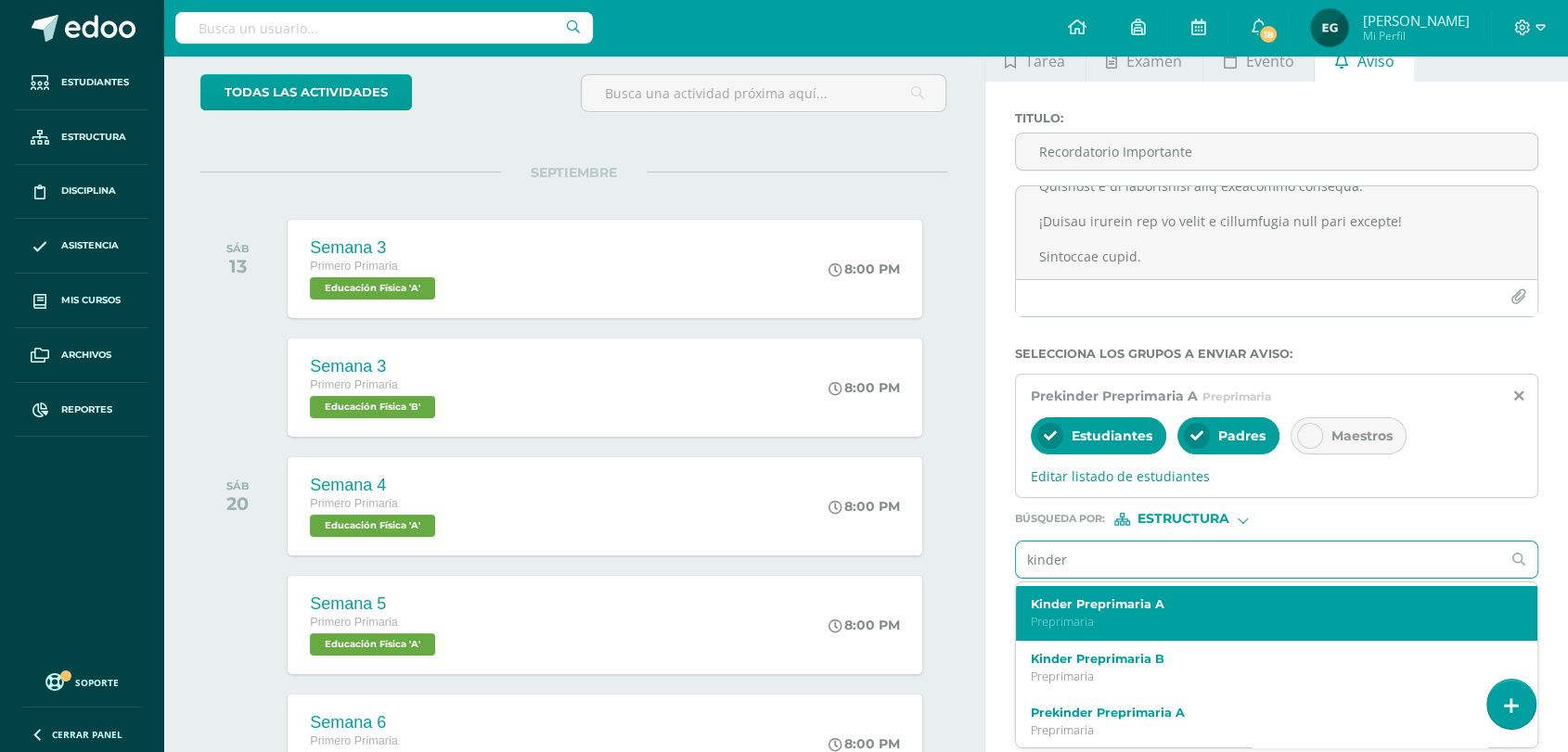
scroll to position [103, 0]
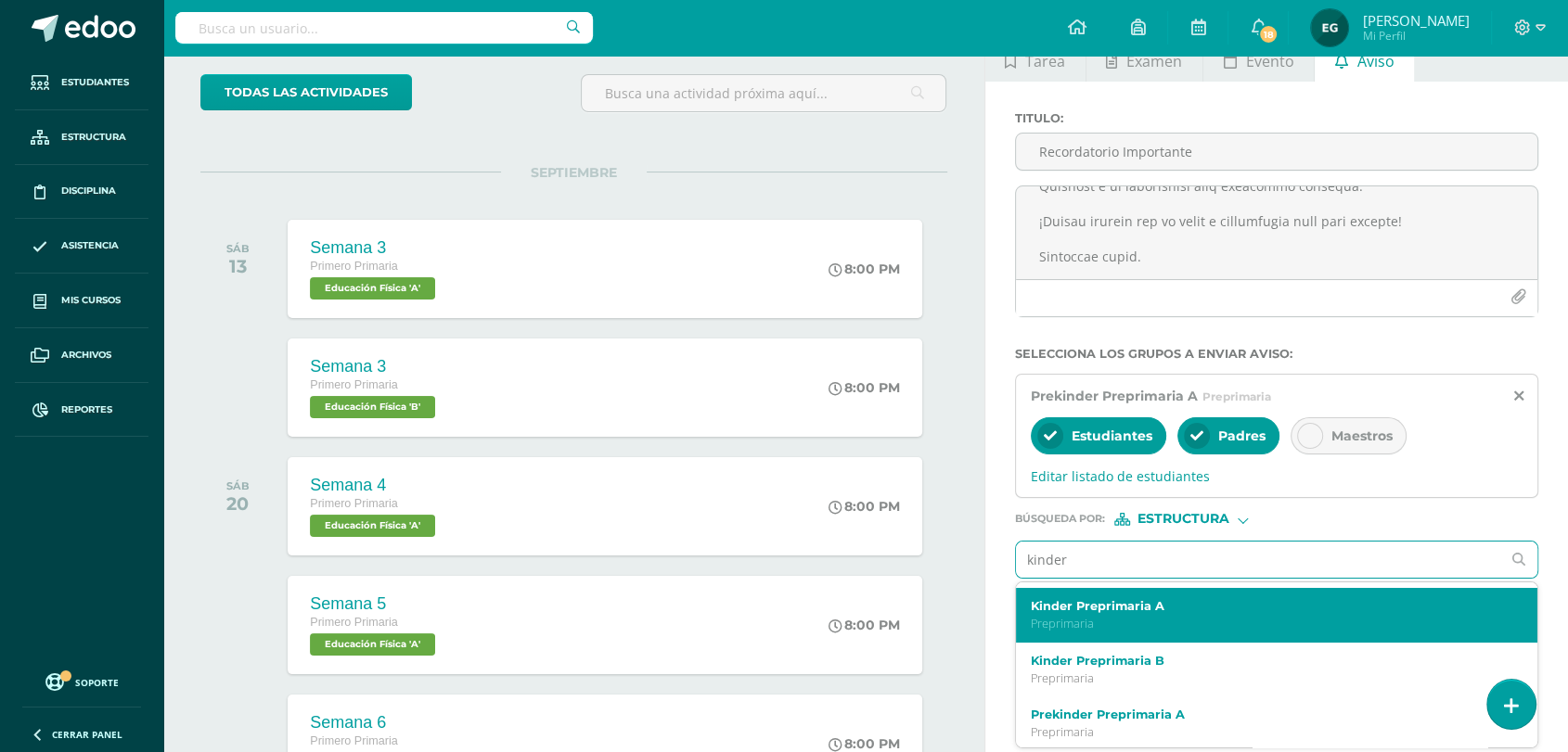
click at [1096, 604] on label "Kinder Preprimaria A" at bounding box center [1267, 606] width 472 height 14
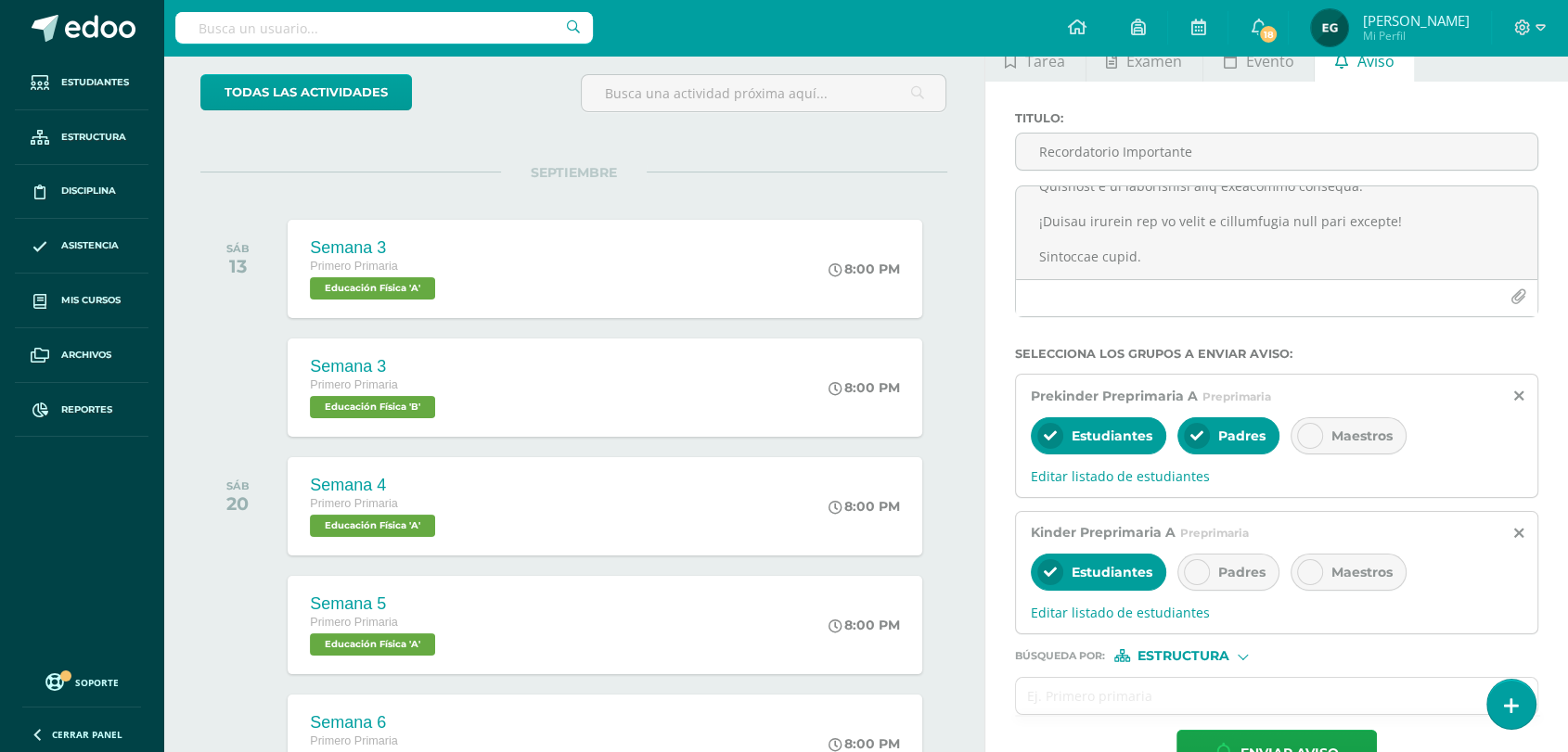
click at [1196, 579] on icon at bounding box center [1197, 572] width 13 height 13
click at [1102, 687] on input "text" at bounding box center [1259, 696] width 485 height 36
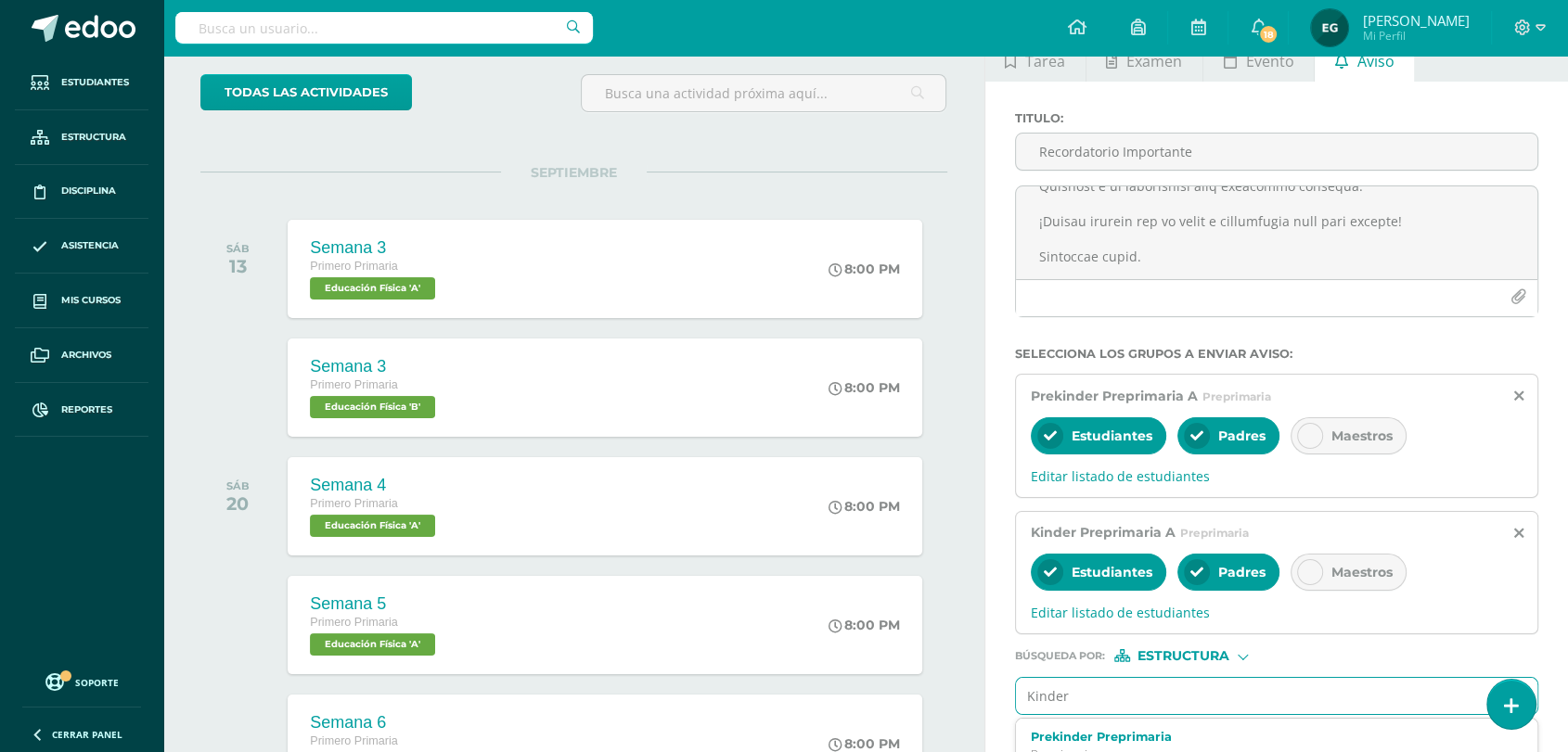
type input "Kinder"
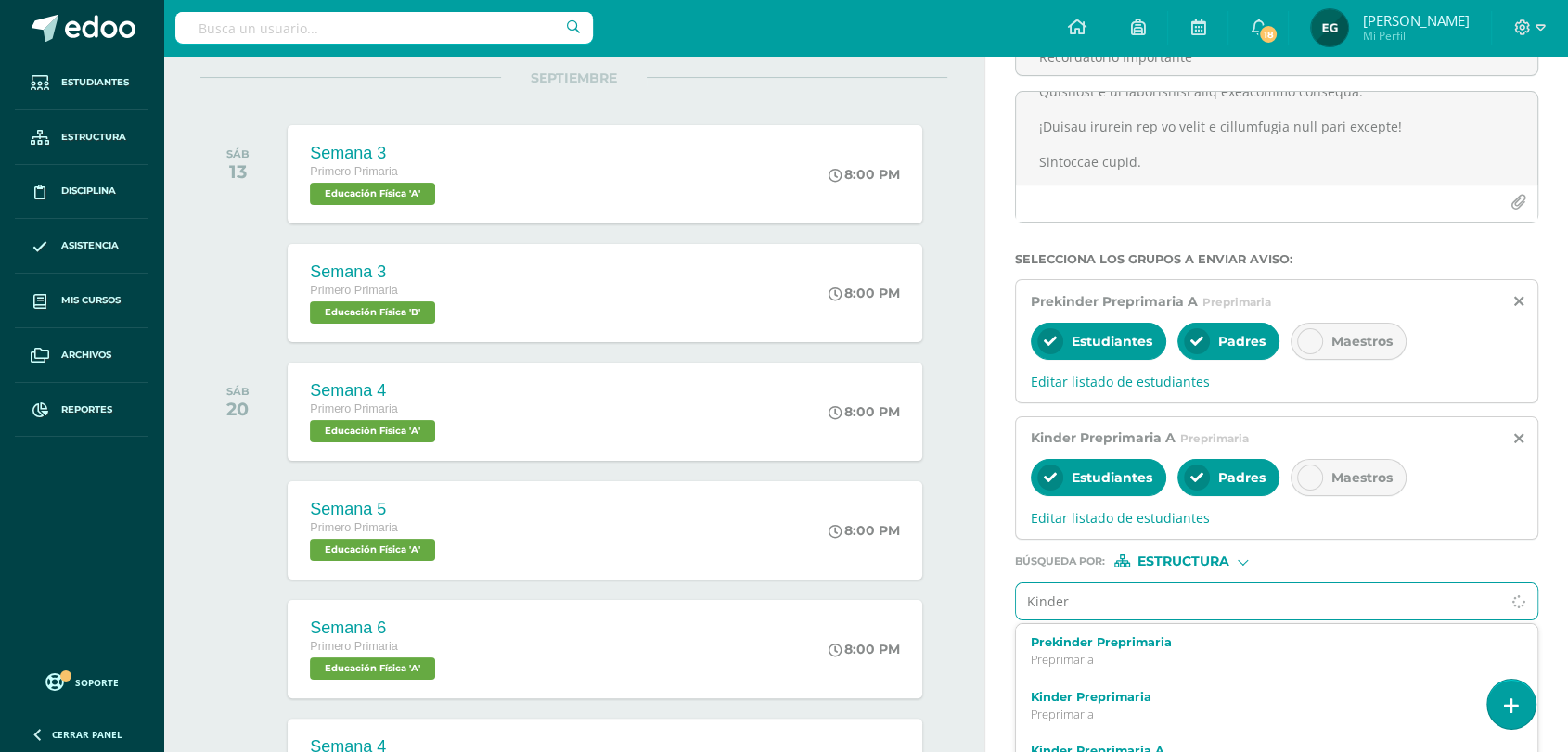
scroll to position [206, 0]
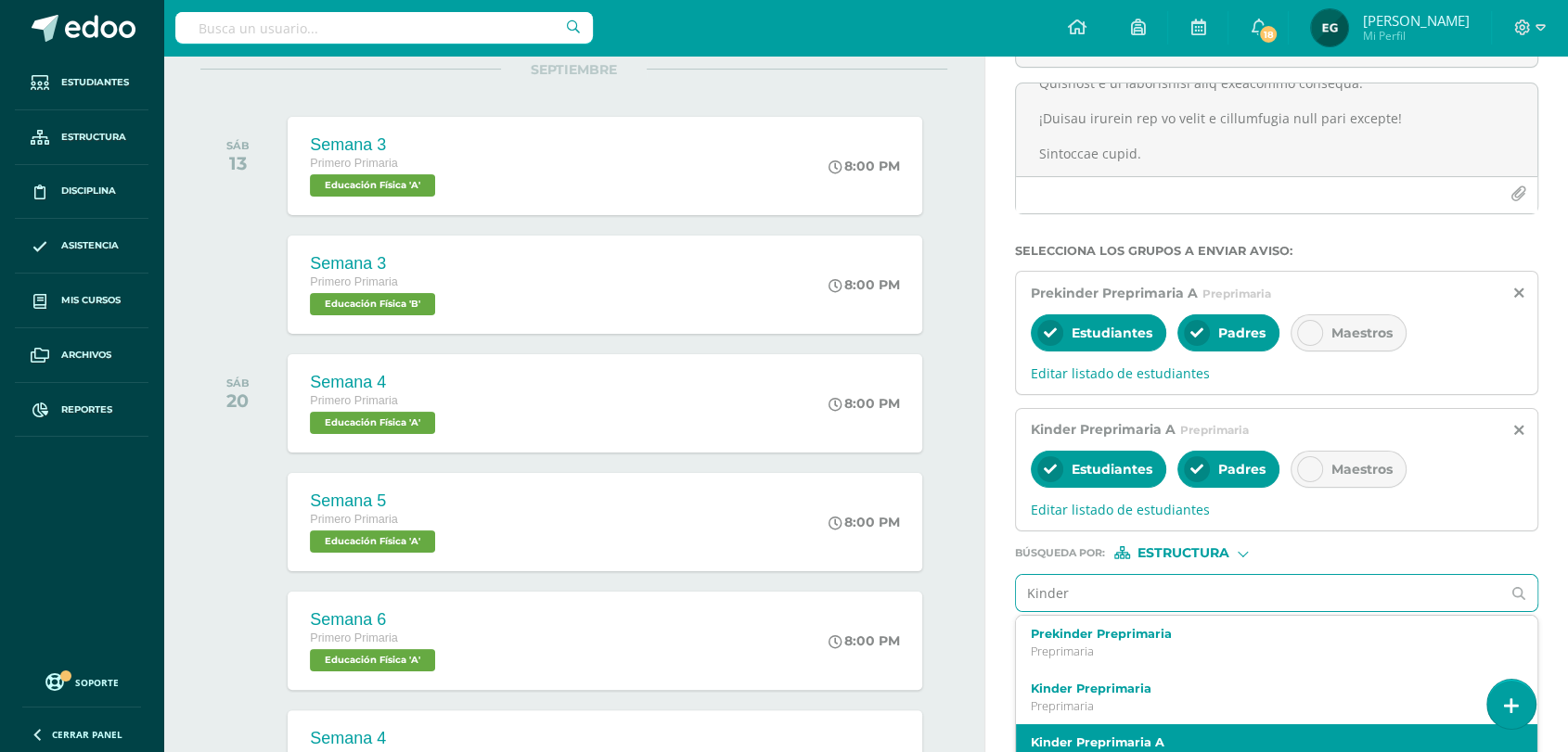
click at [1108, 735] on div "Kinder Preprimaria A Preprimaria" at bounding box center [1277, 752] width 522 height 55
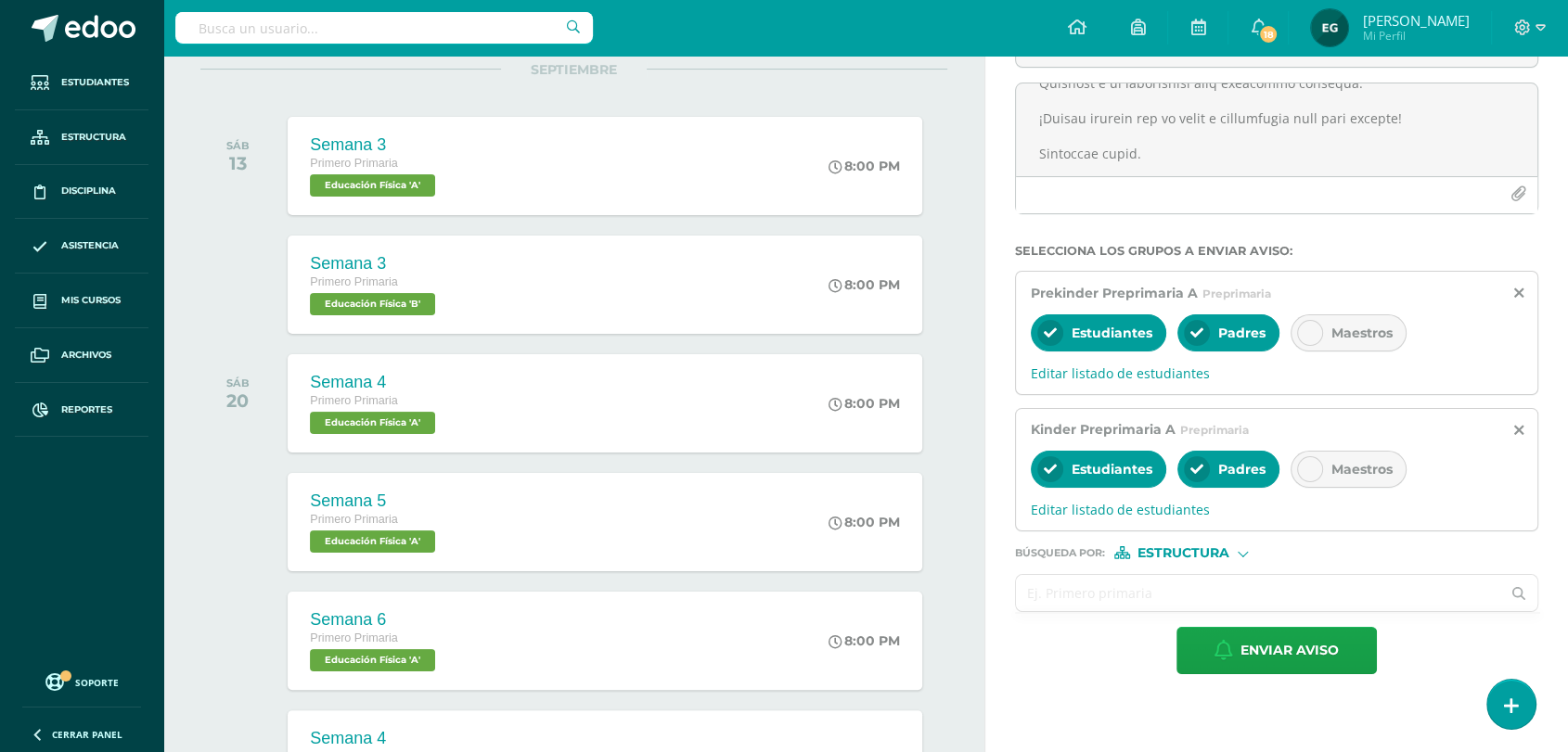
click at [1060, 597] on input "text" at bounding box center [1259, 593] width 485 height 36
type input "M"
type input "Kinder"
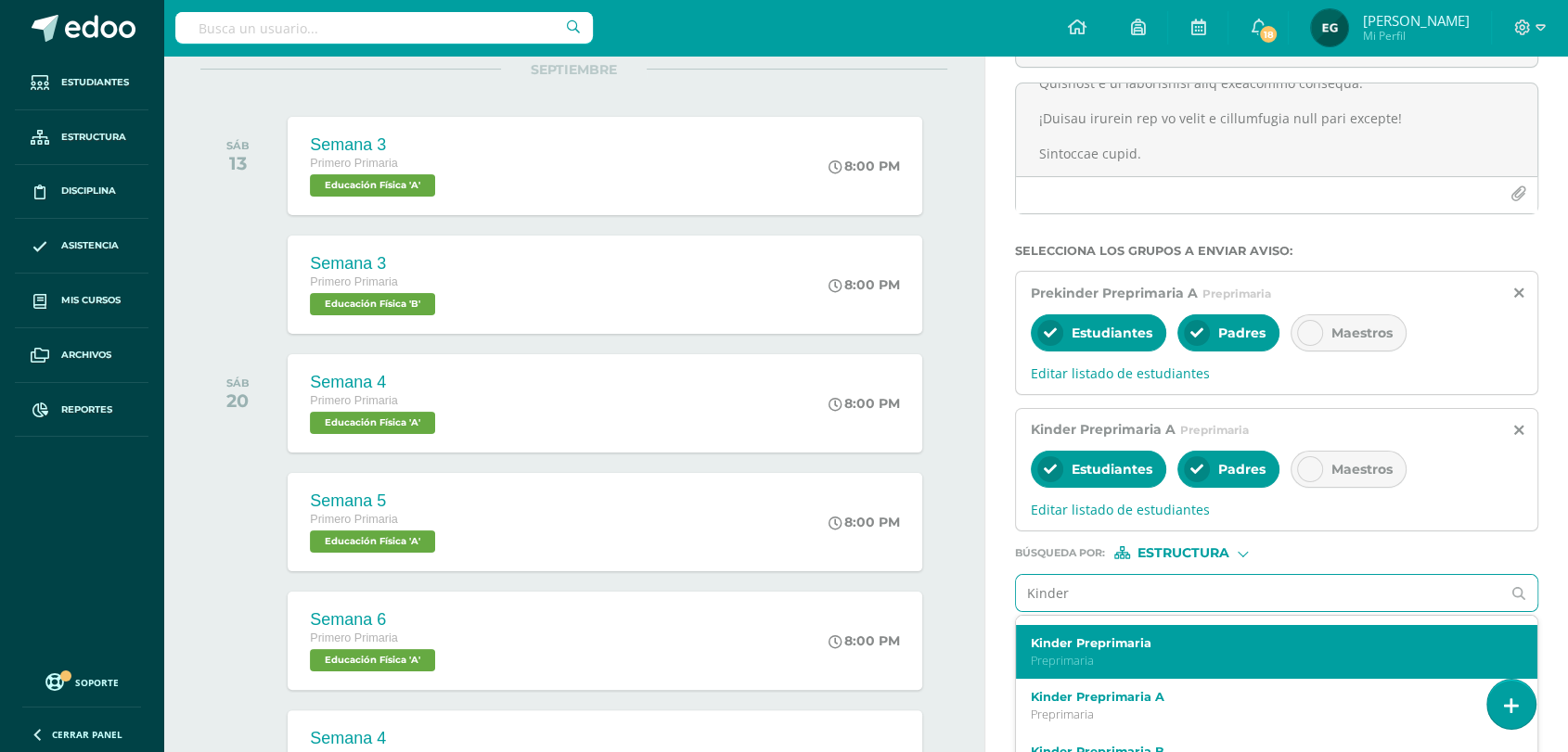
scroll to position [103, 0]
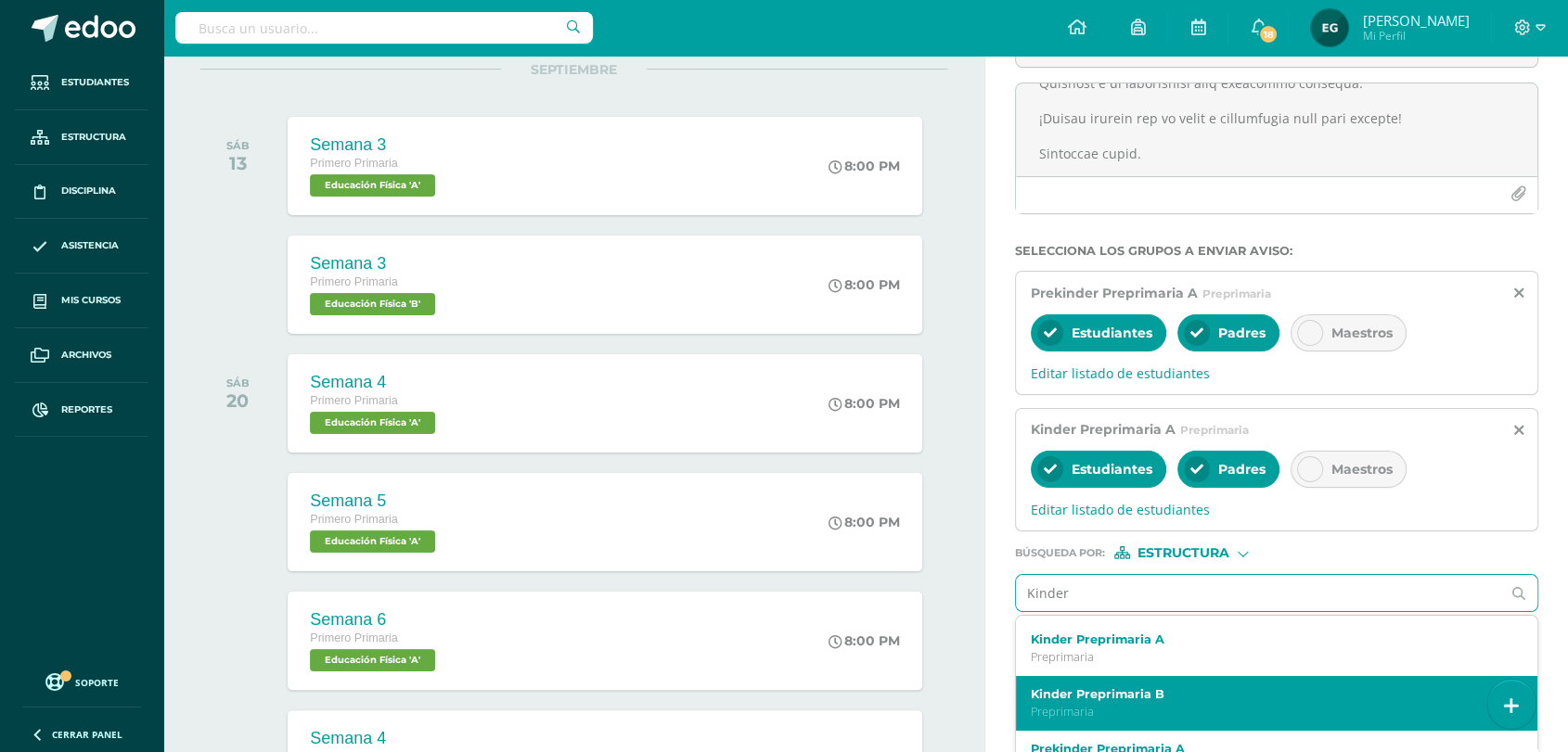
click at [1126, 687] on div "Kinder Preprimaria B Preprimaria" at bounding box center [1277, 704] width 522 height 55
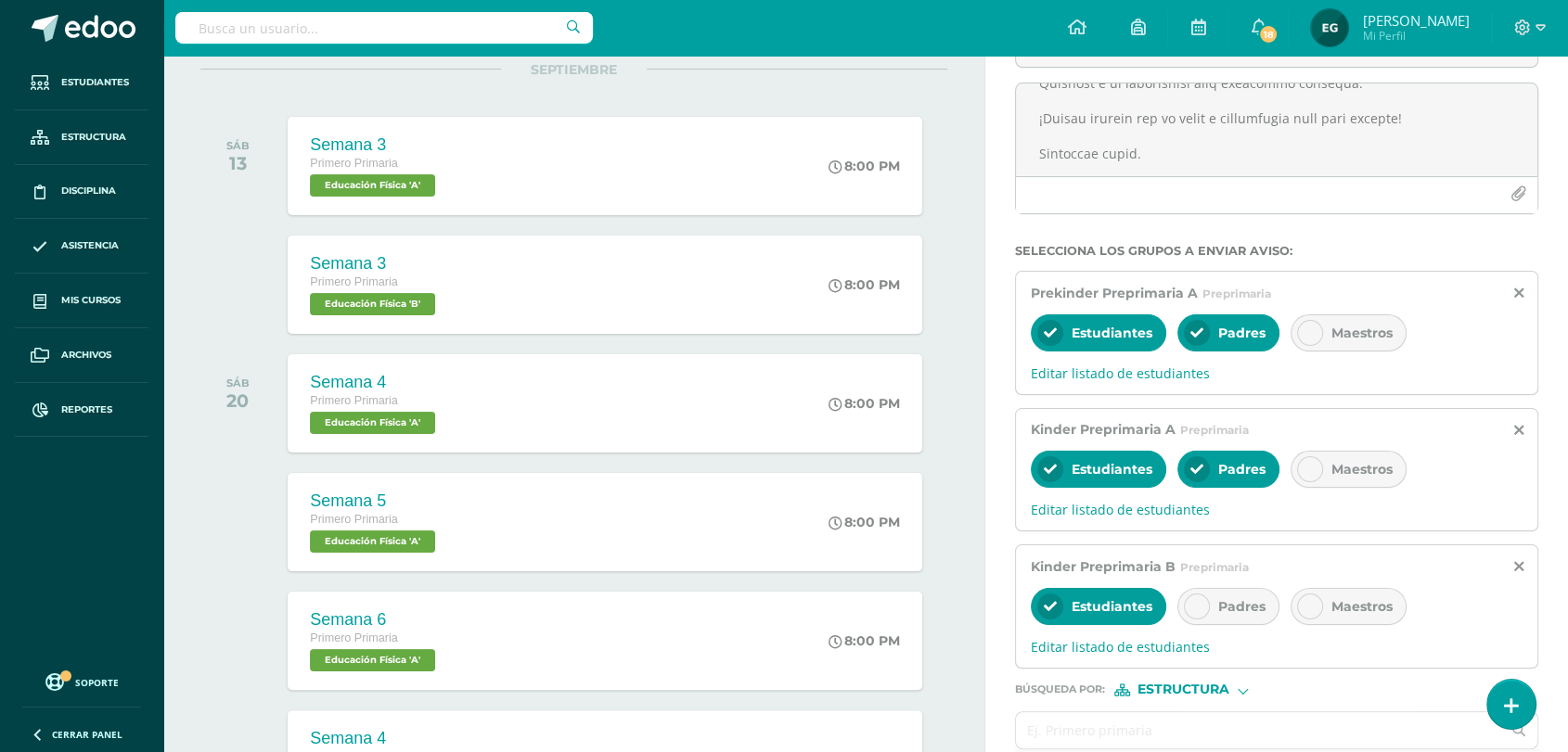
click at [1204, 610] on div at bounding box center [1196, 607] width 26 height 26
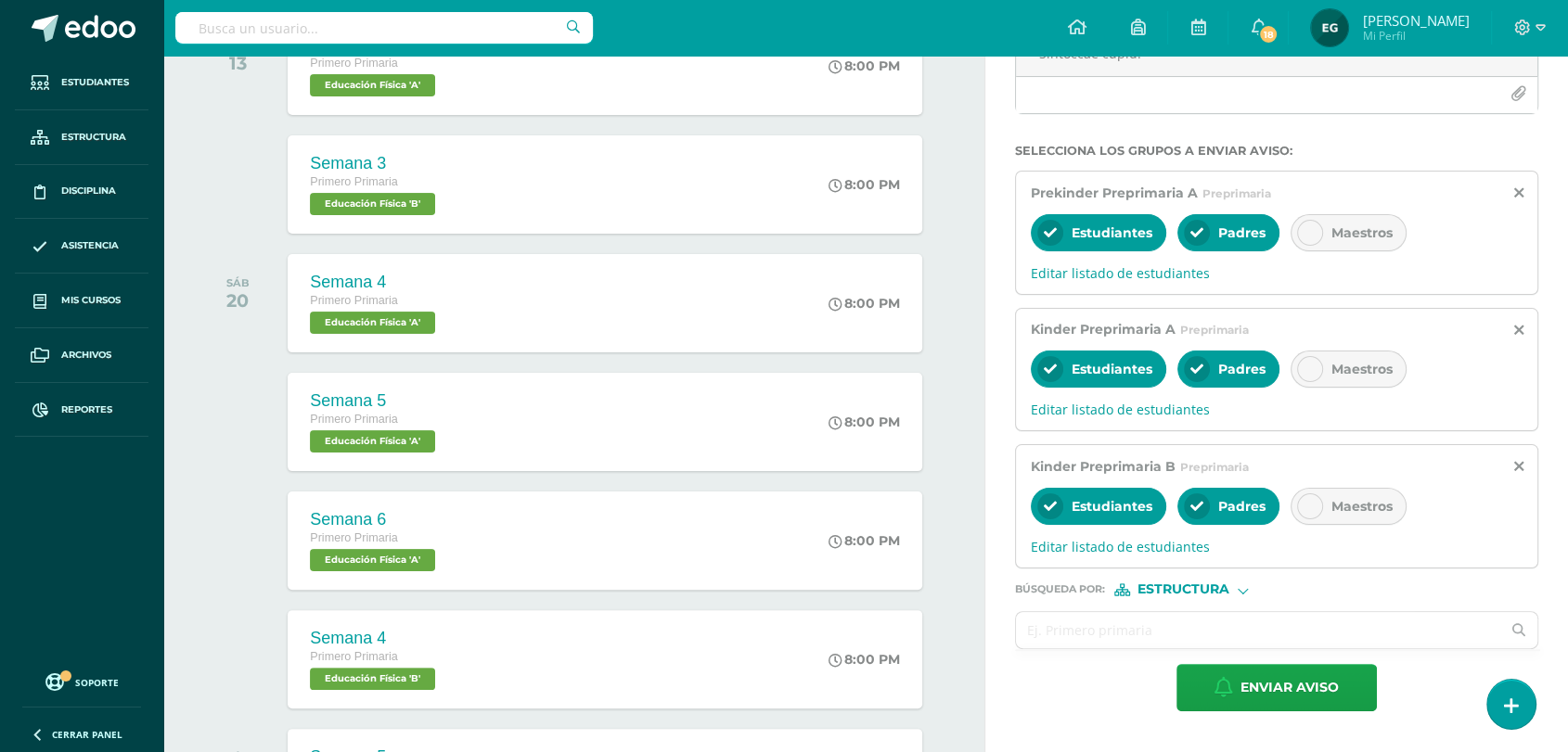
scroll to position [309, 0]
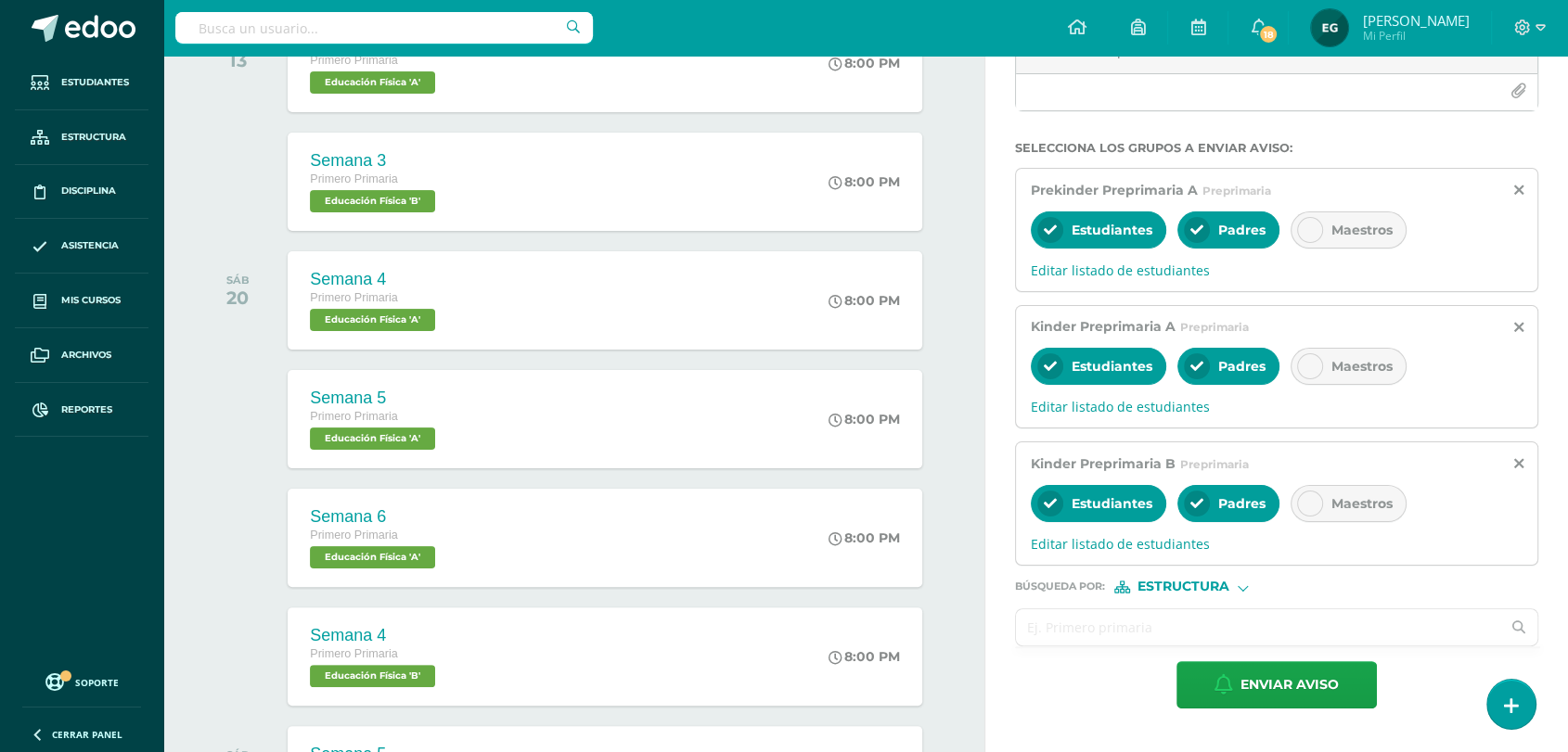
click at [1089, 632] on input "text" at bounding box center [1259, 627] width 485 height 36
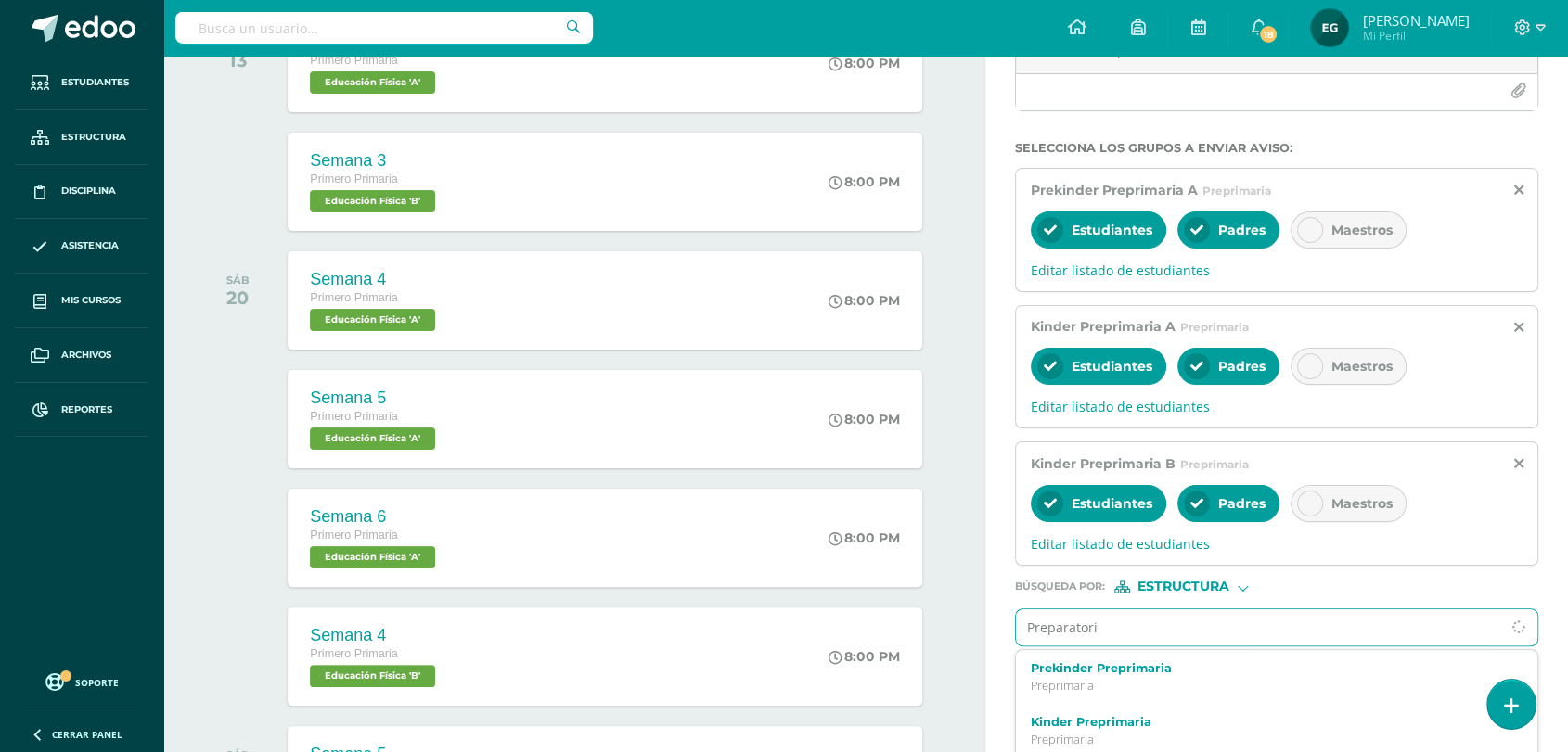
type input "Preparatoria"
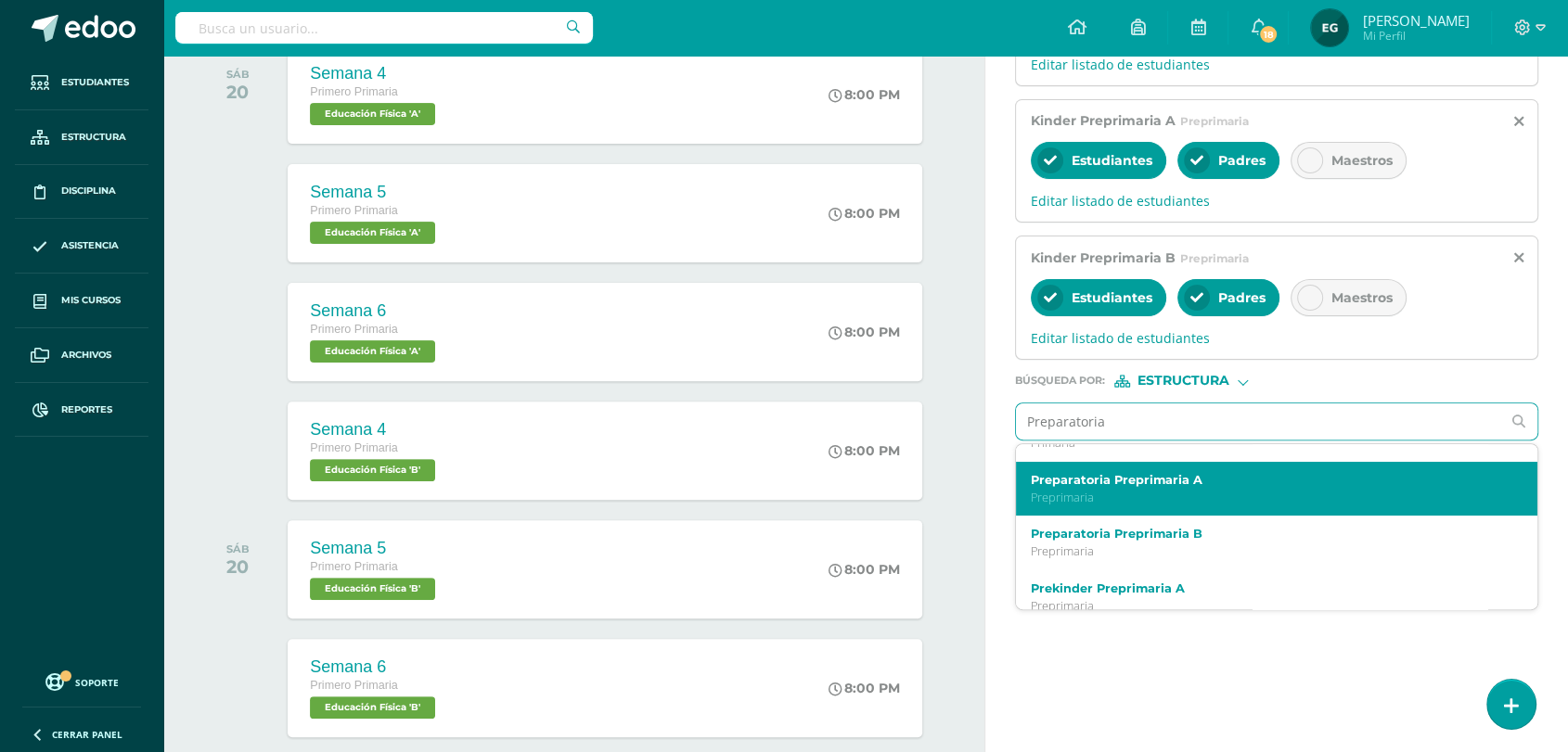
click at [1100, 516] on div "Preparatoria Preprimaria A Preprimaria" at bounding box center [1277, 490] width 522 height 55
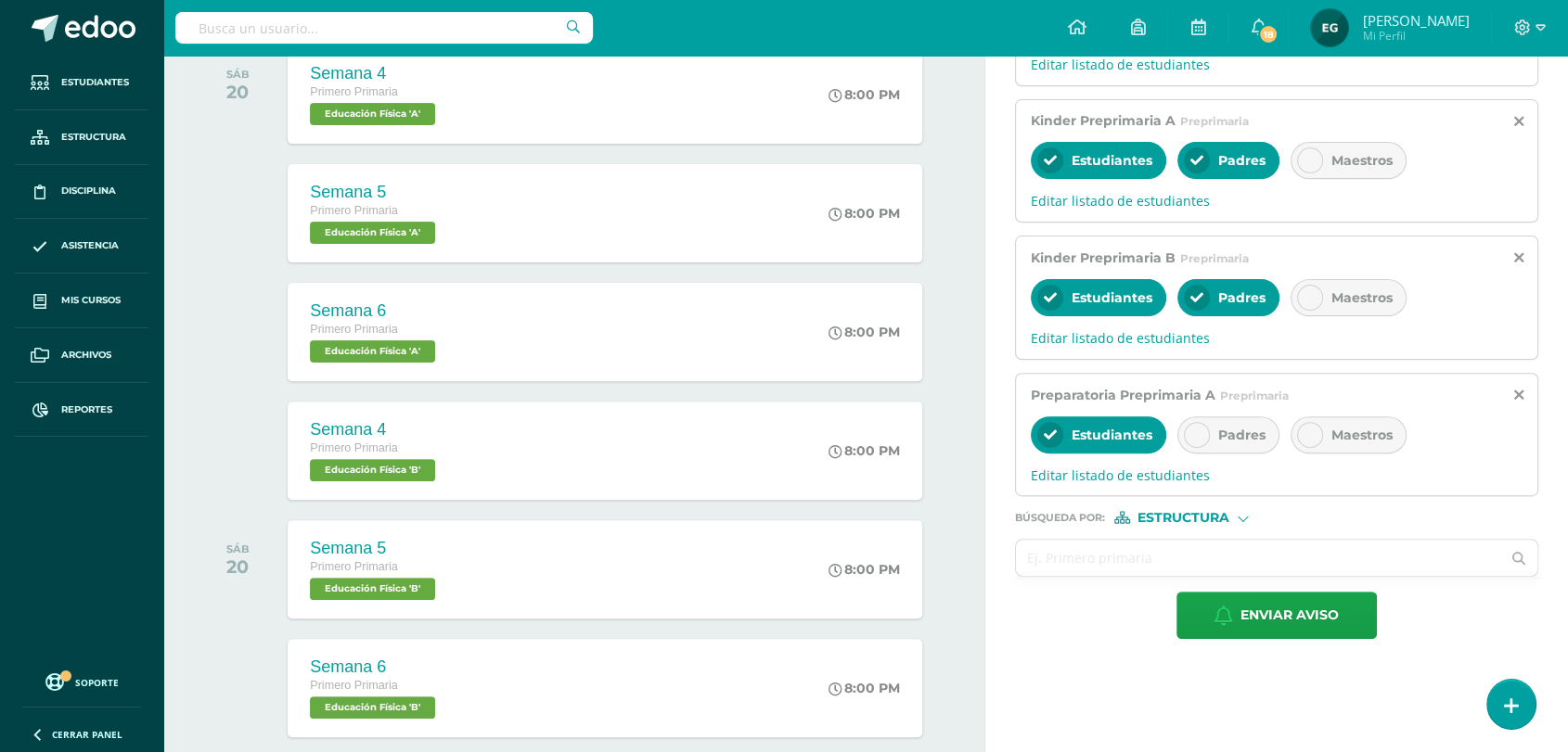
click at [1206, 438] on div at bounding box center [1196, 434] width 26 height 26
click at [1124, 569] on input "text" at bounding box center [1259, 558] width 485 height 36
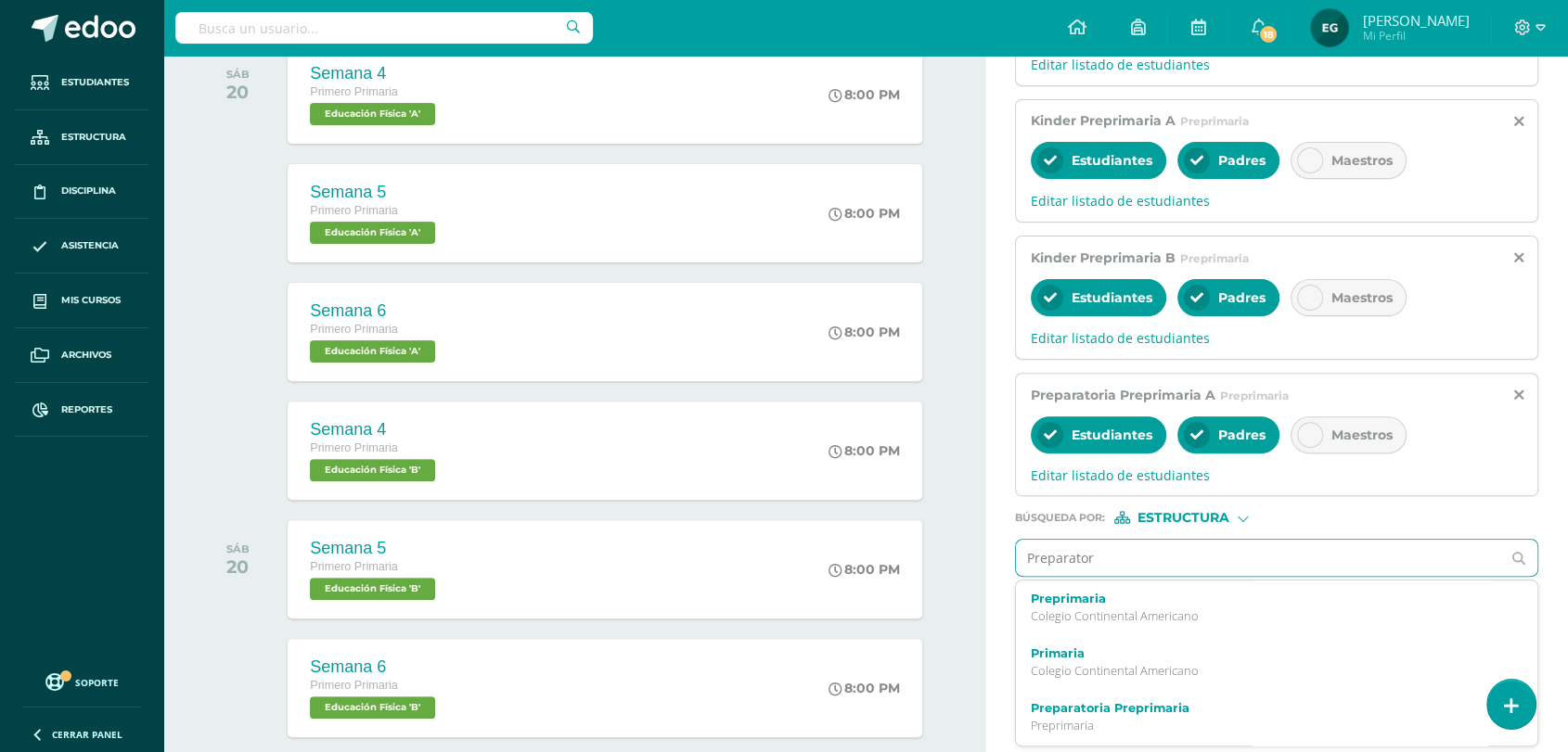
type input "Preparato"
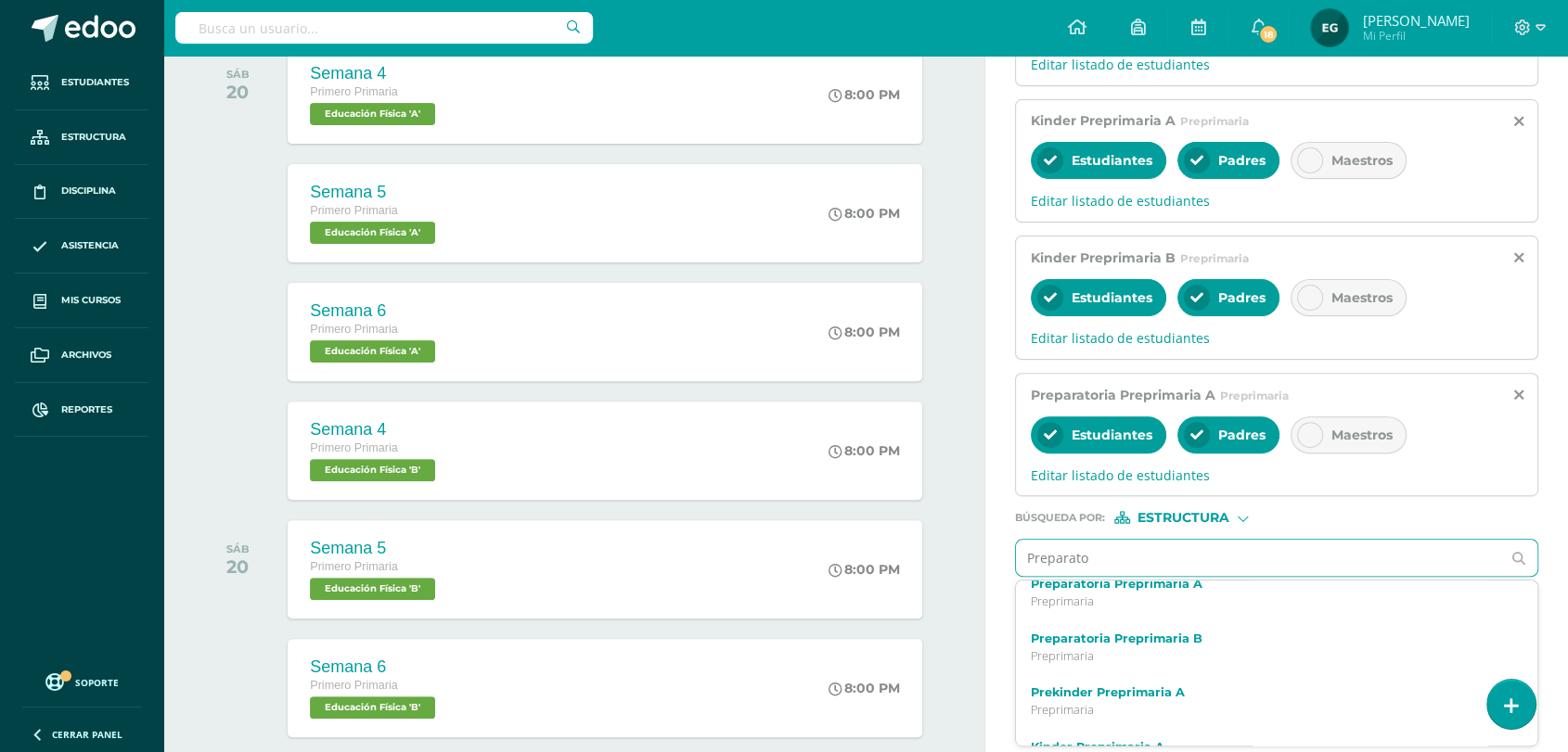
scroll to position [264, 0]
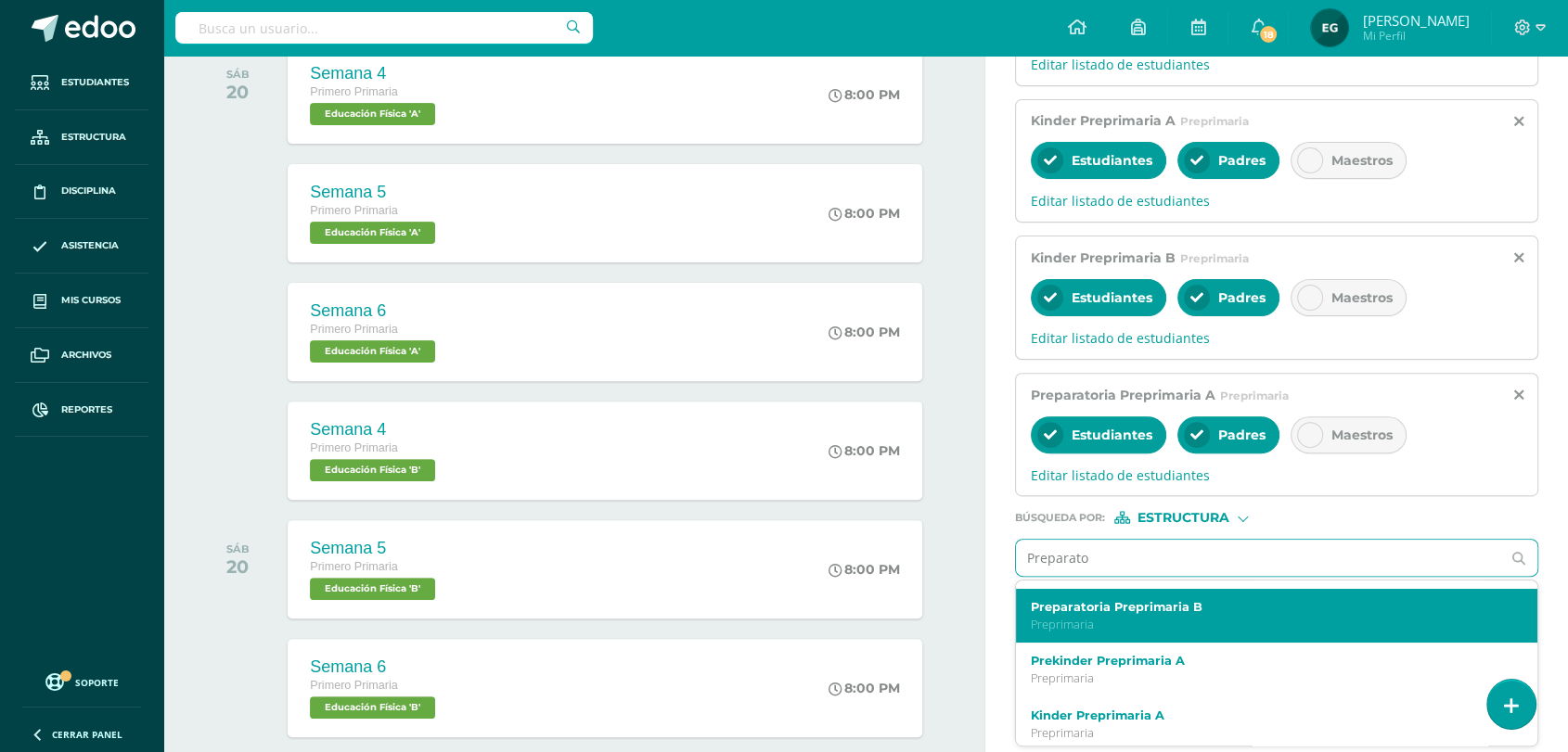
click at [1213, 614] on label "Preparatoria Preprimaria B" at bounding box center [1267, 607] width 472 height 14
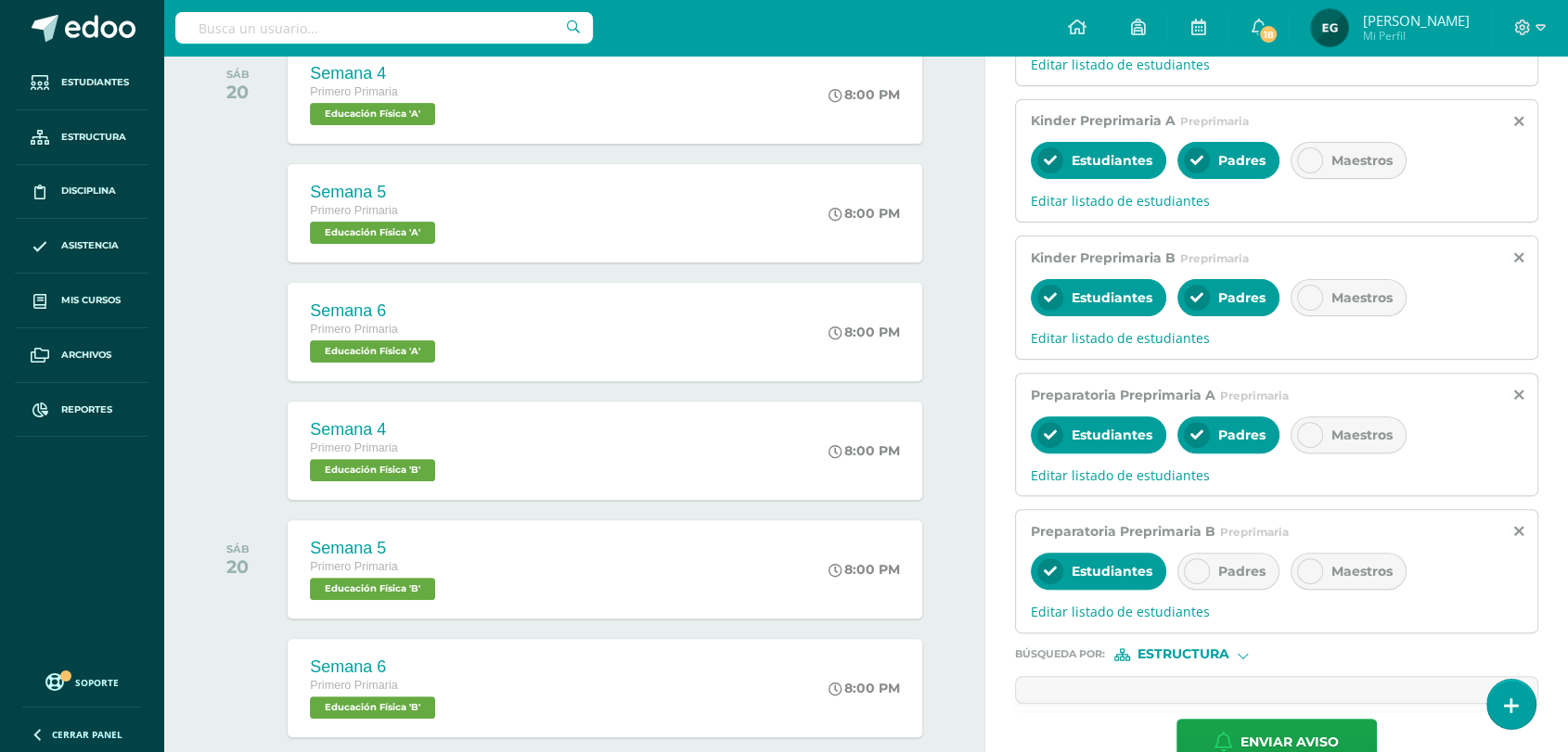
scroll to position [0, 0]
click at [1202, 575] on icon at bounding box center [1197, 571] width 13 height 13
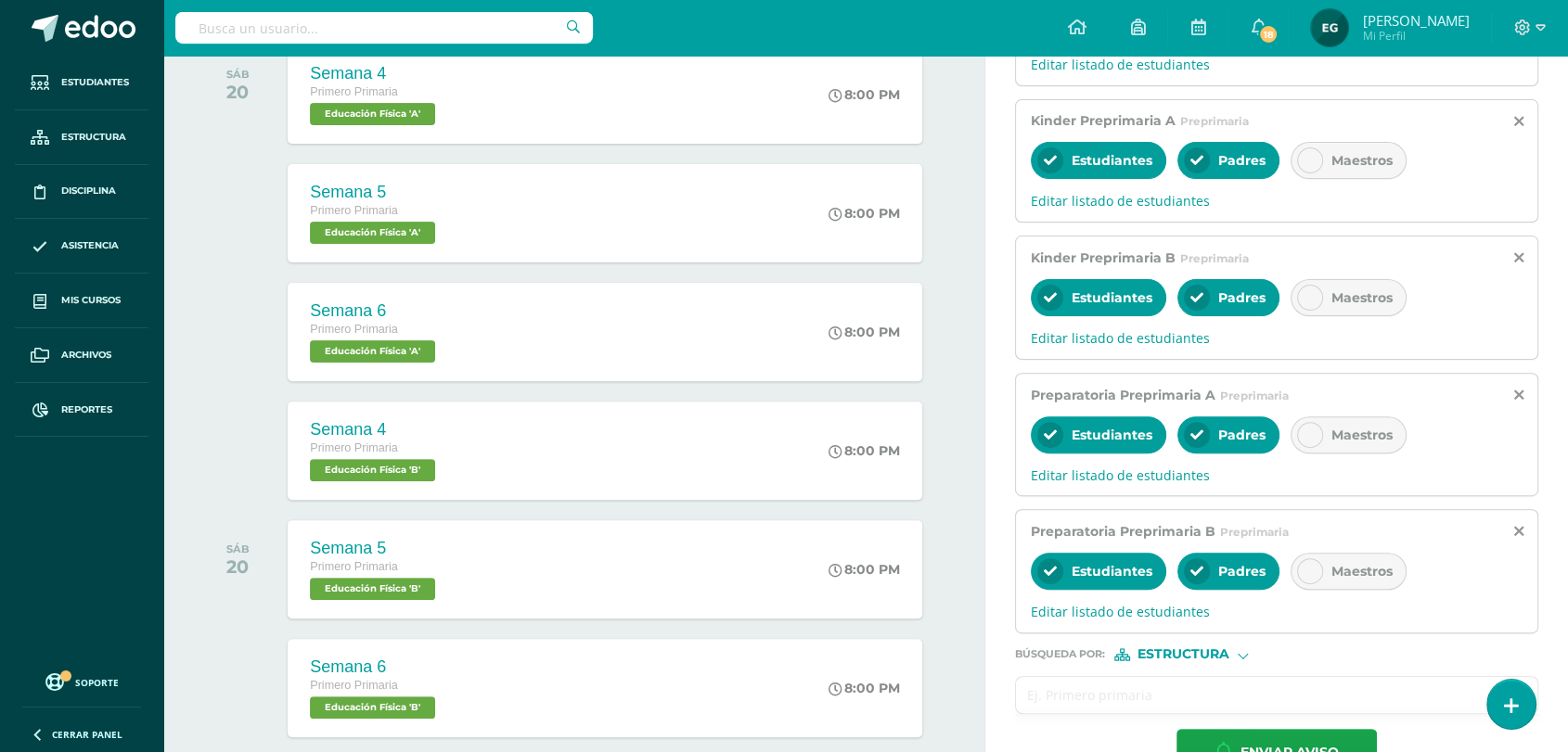
click at [1067, 712] on input "text" at bounding box center [1259, 695] width 485 height 36
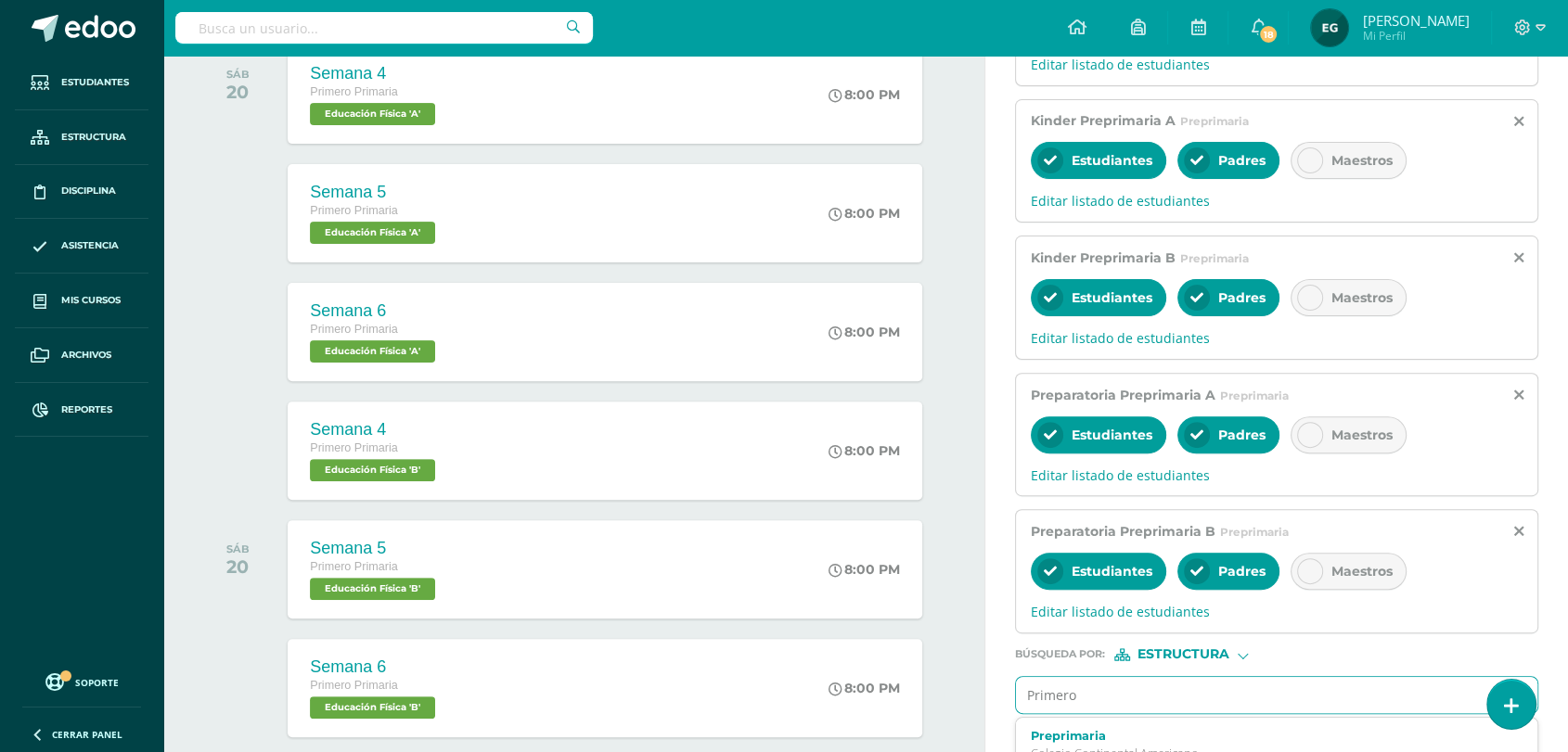
type input "Primero"
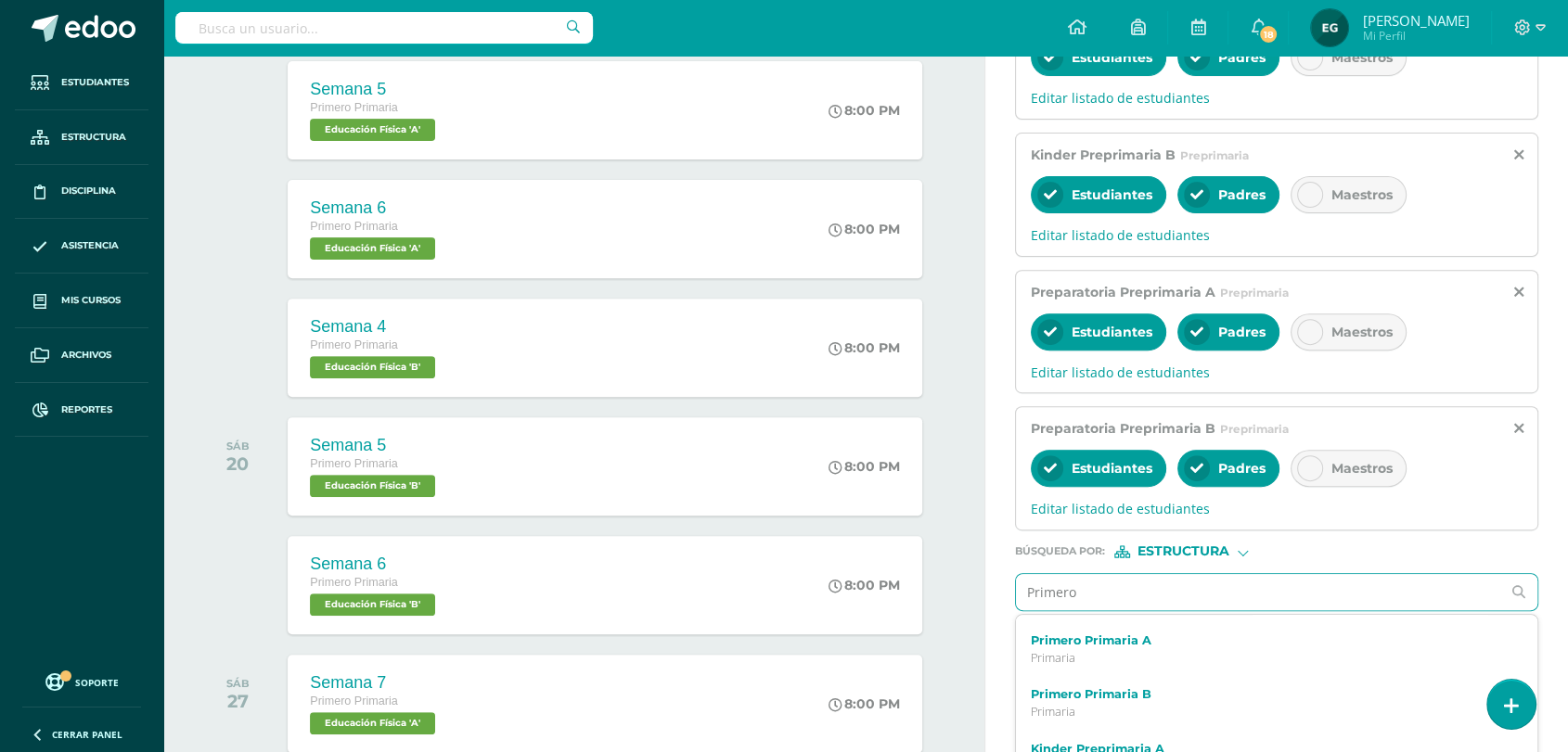
scroll to position [318, 0]
click at [1080, 661] on div "Primero Primaria A Primaria" at bounding box center [1267, 651] width 472 height 32
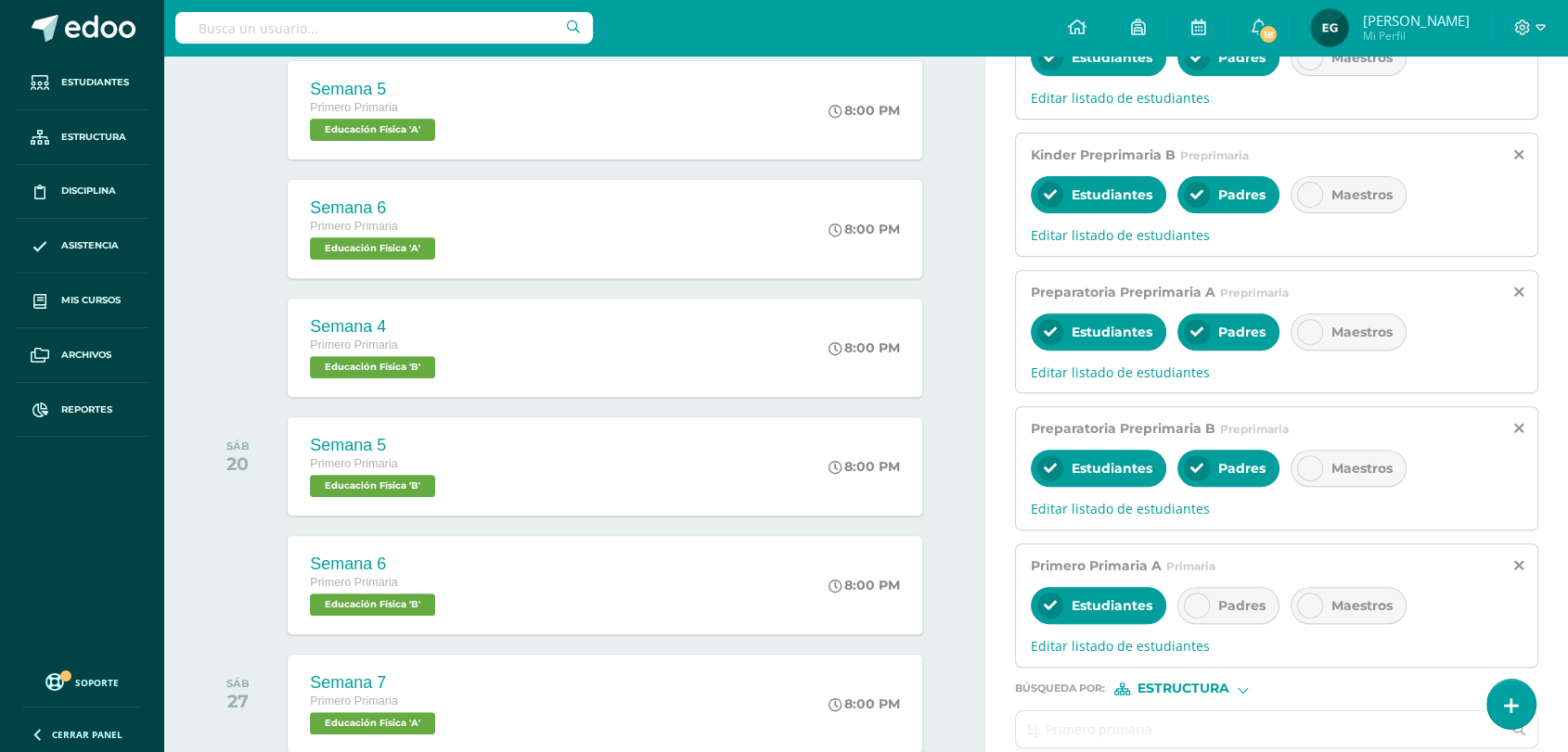
click at [1191, 612] on icon at bounding box center [1197, 606] width 13 height 13
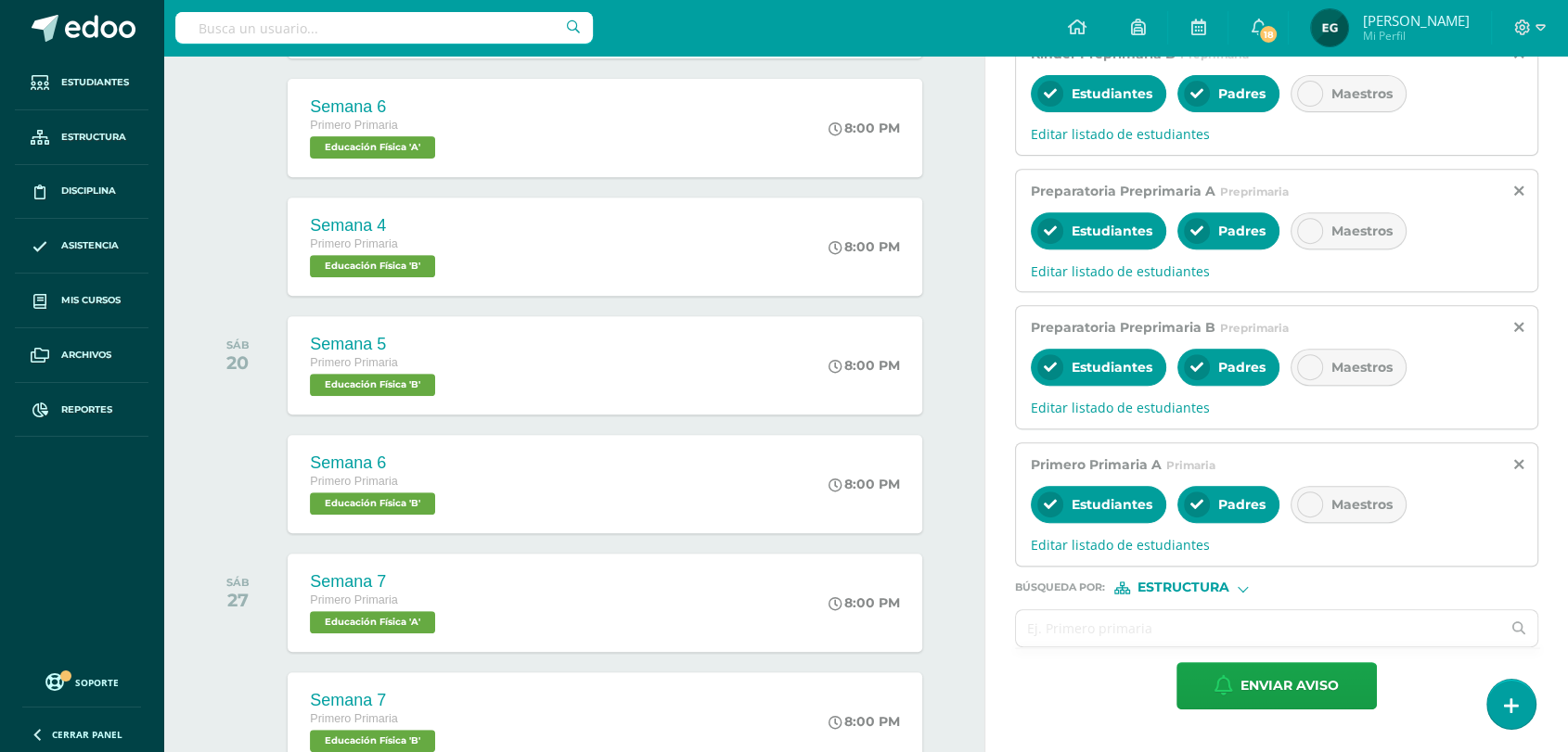
scroll to position [721, 0]
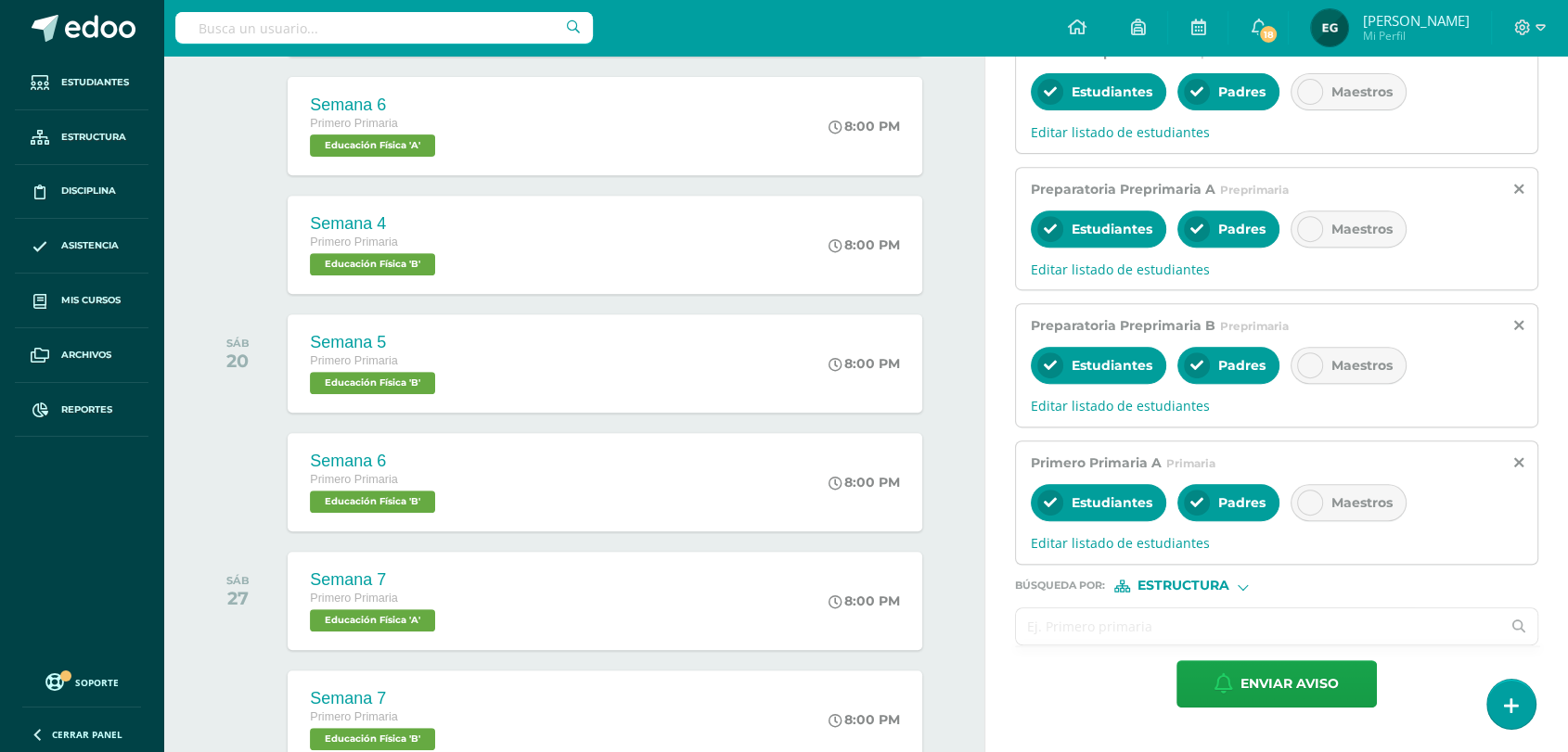
click at [1071, 625] on input "text" at bounding box center [1259, 627] width 485 height 36
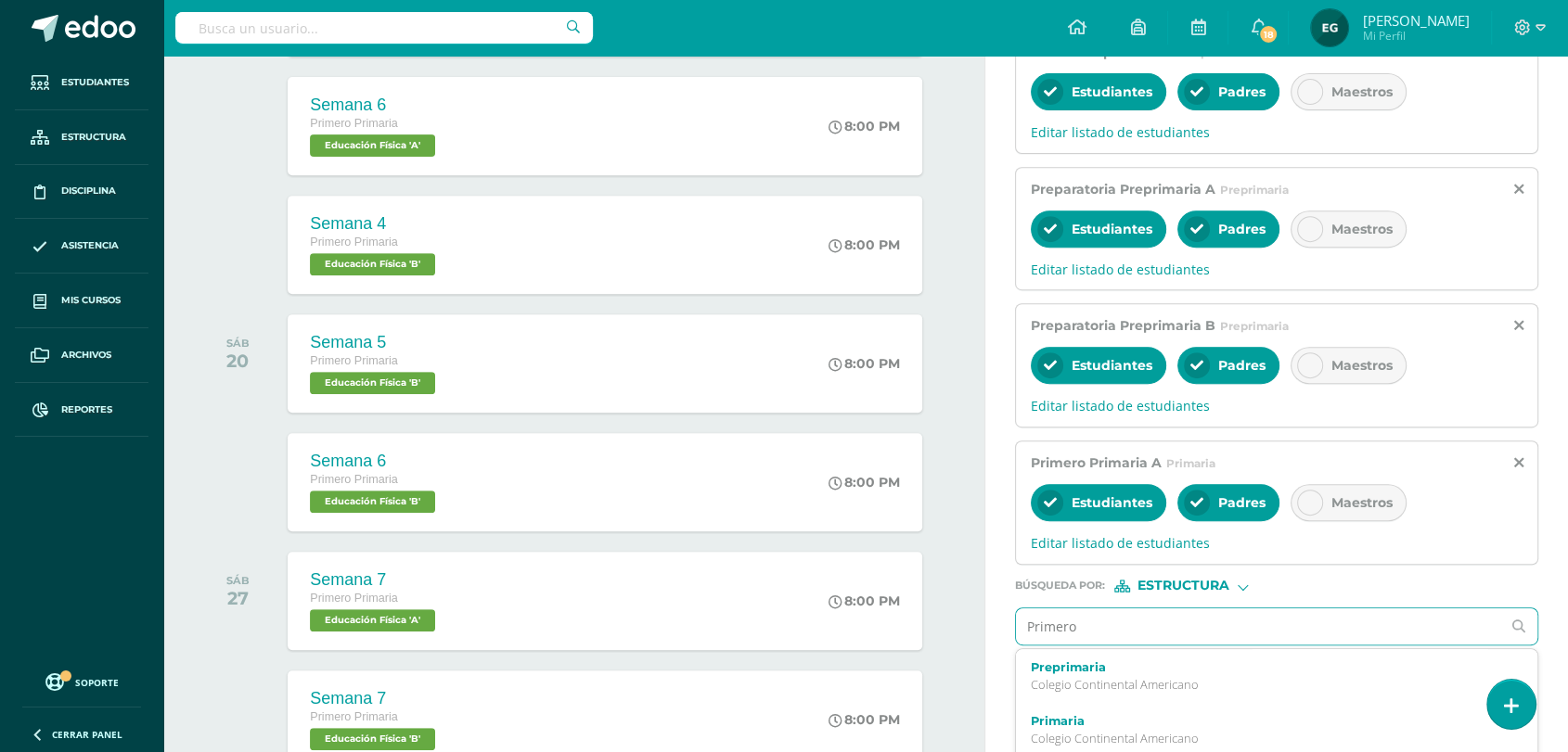
type input "Primero"
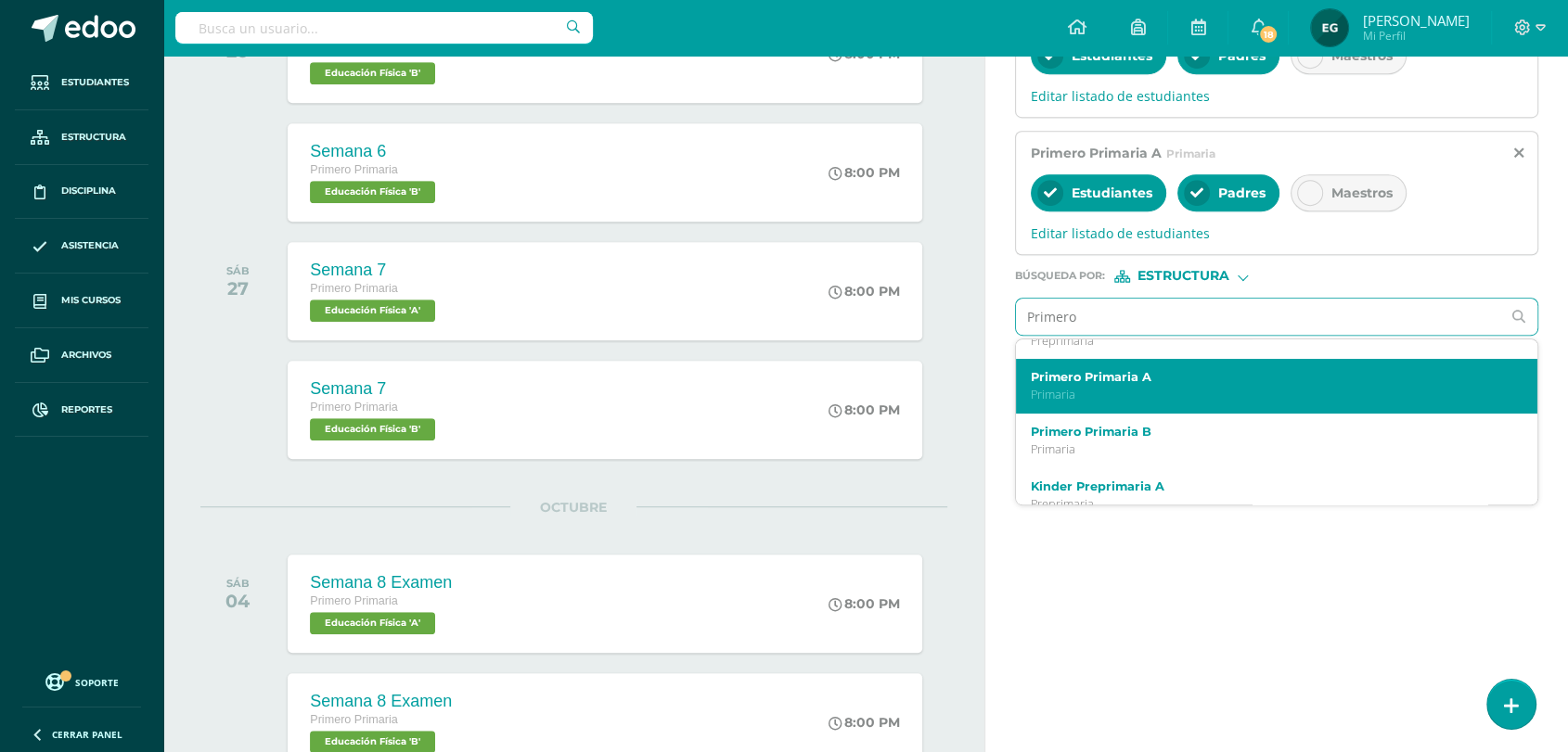
scroll to position [309, 0]
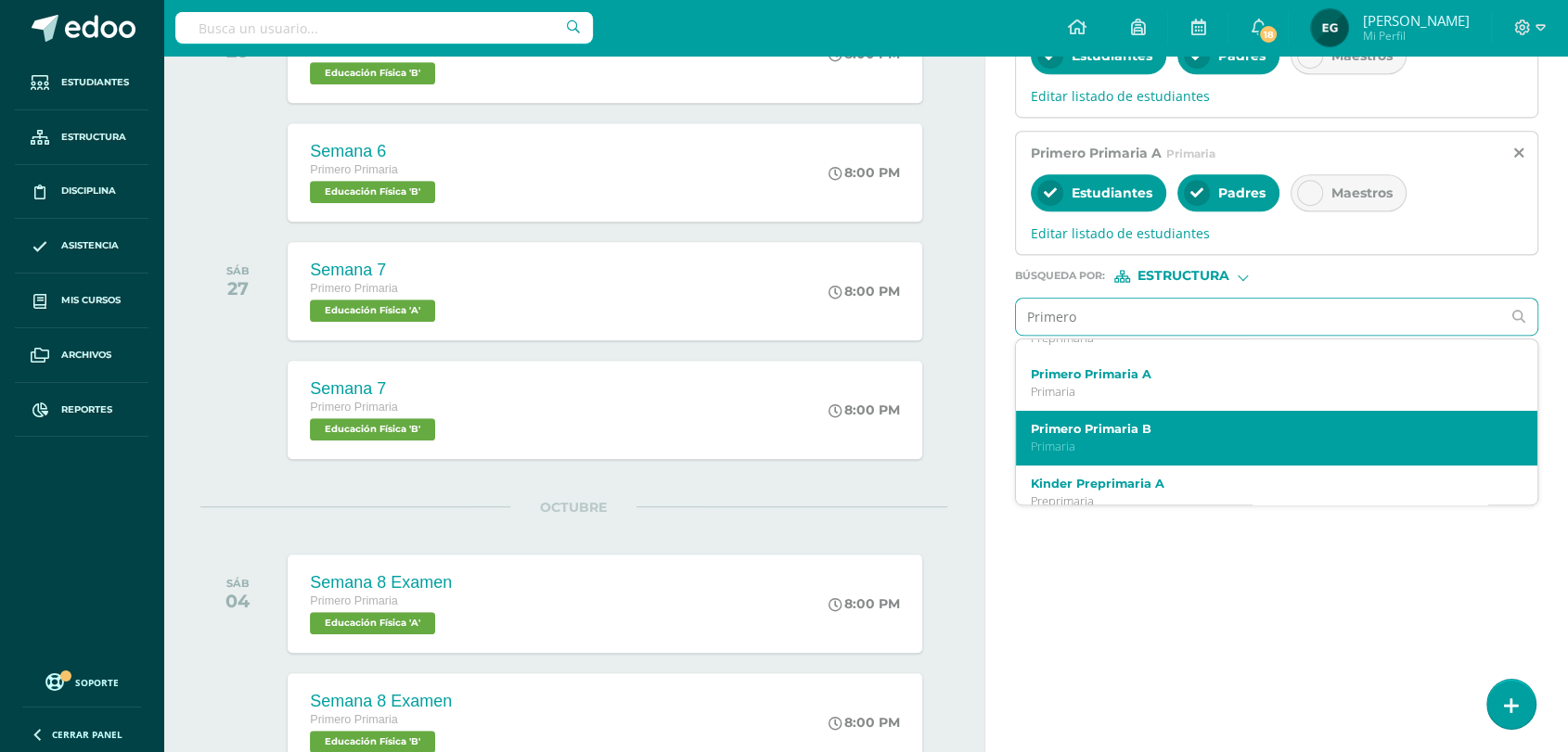
click at [1124, 454] on p "Primaria" at bounding box center [1267, 447] width 472 height 16
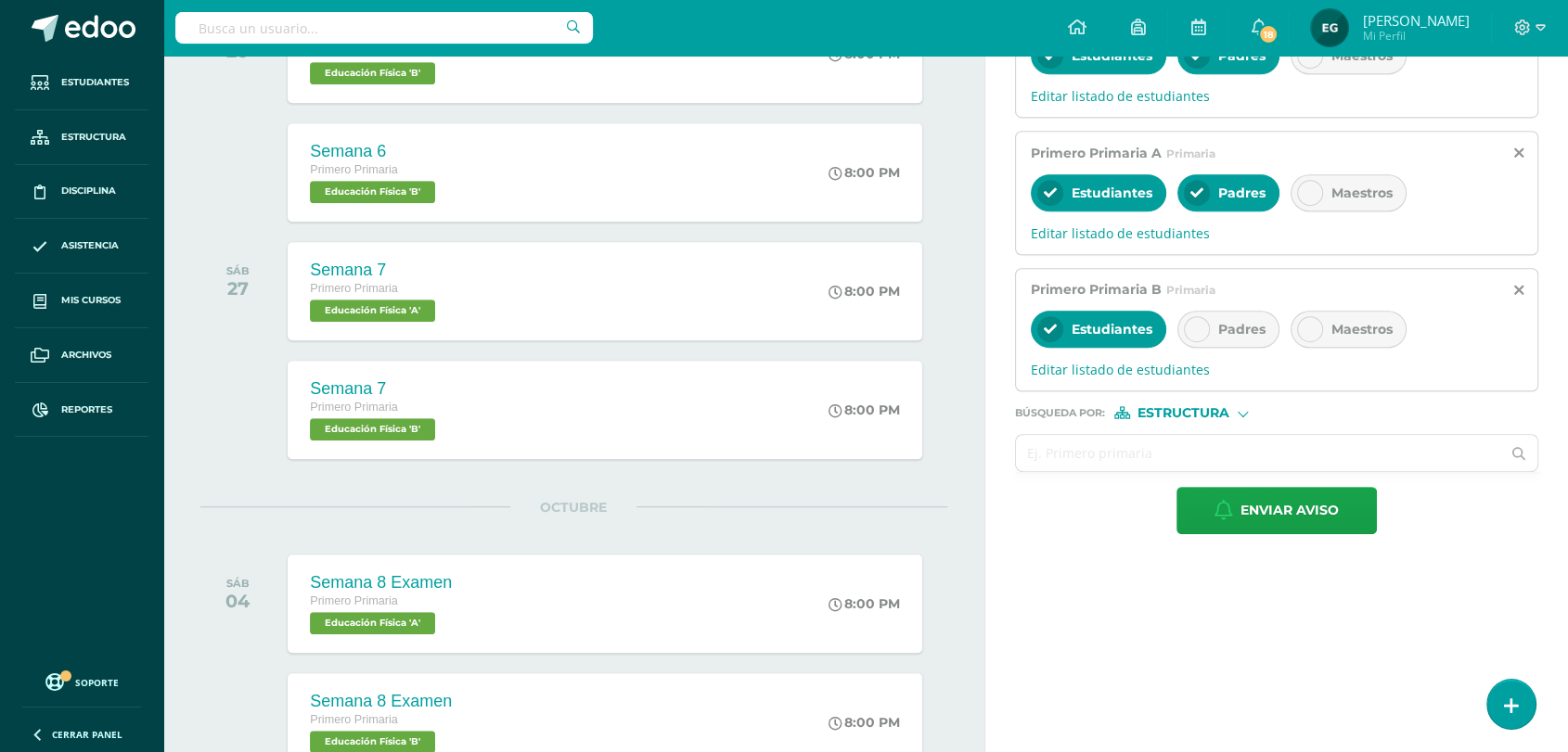
scroll to position [0, 0]
drag, startPoint x: 1195, startPoint y: 328, endPoint x: 1188, endPoint y: 346, distance: 19.3
click at [1195, 331] on icon at bounding box center [1197, 330] width 13 height 13
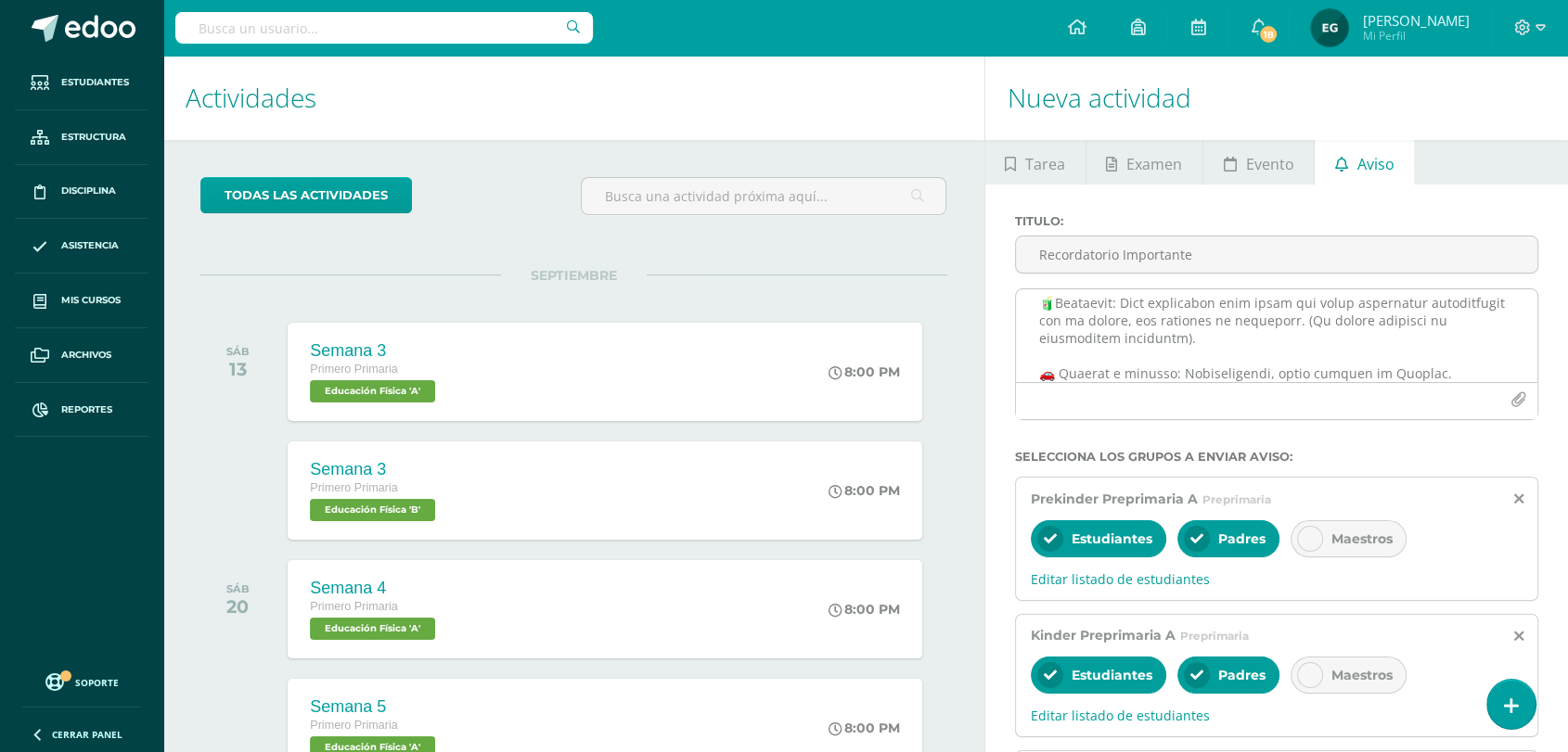
scroll to position [206, 0]
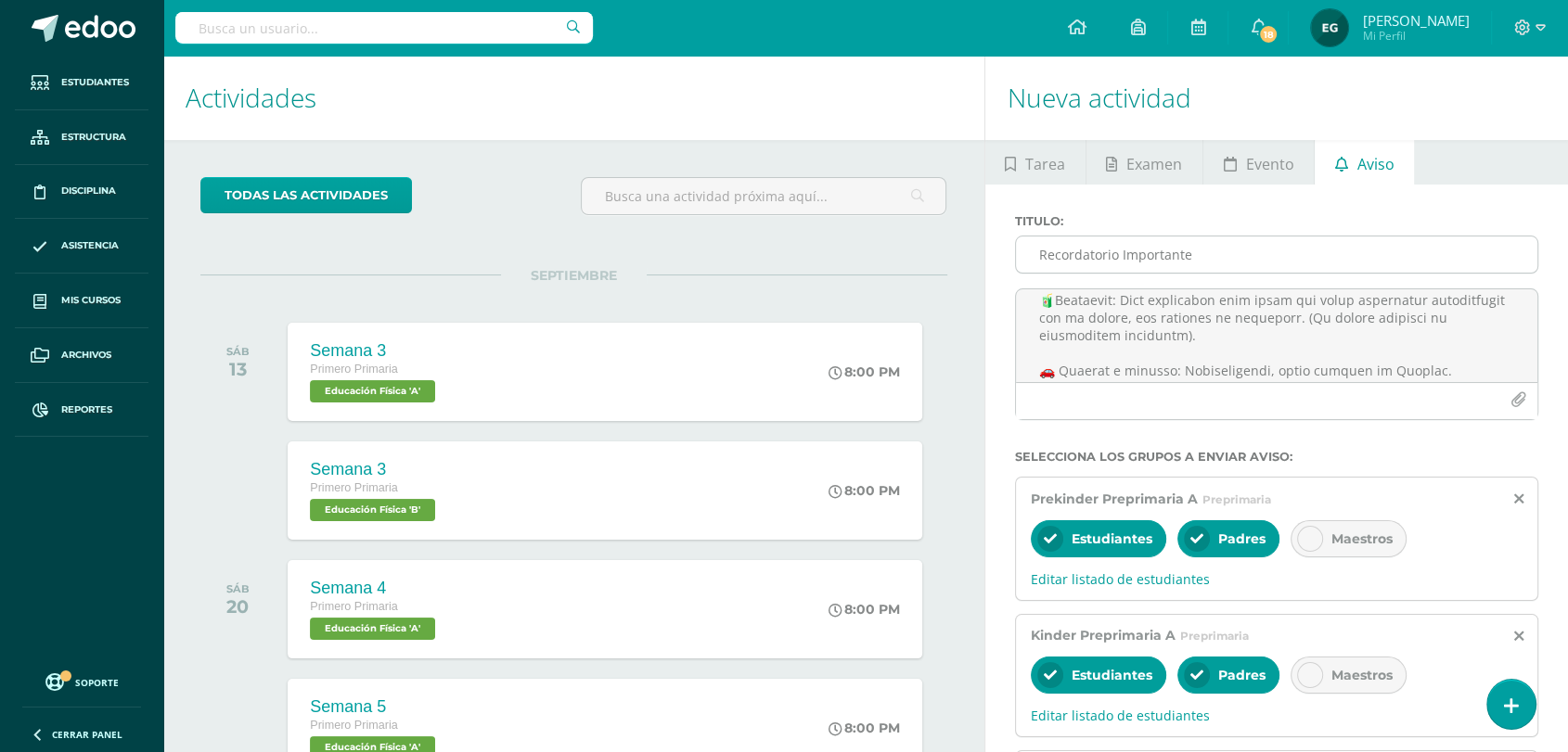
click at [1203, 258] on input "Recordatorio Importante" at bounding box center [1277, 255] width 522 height 36
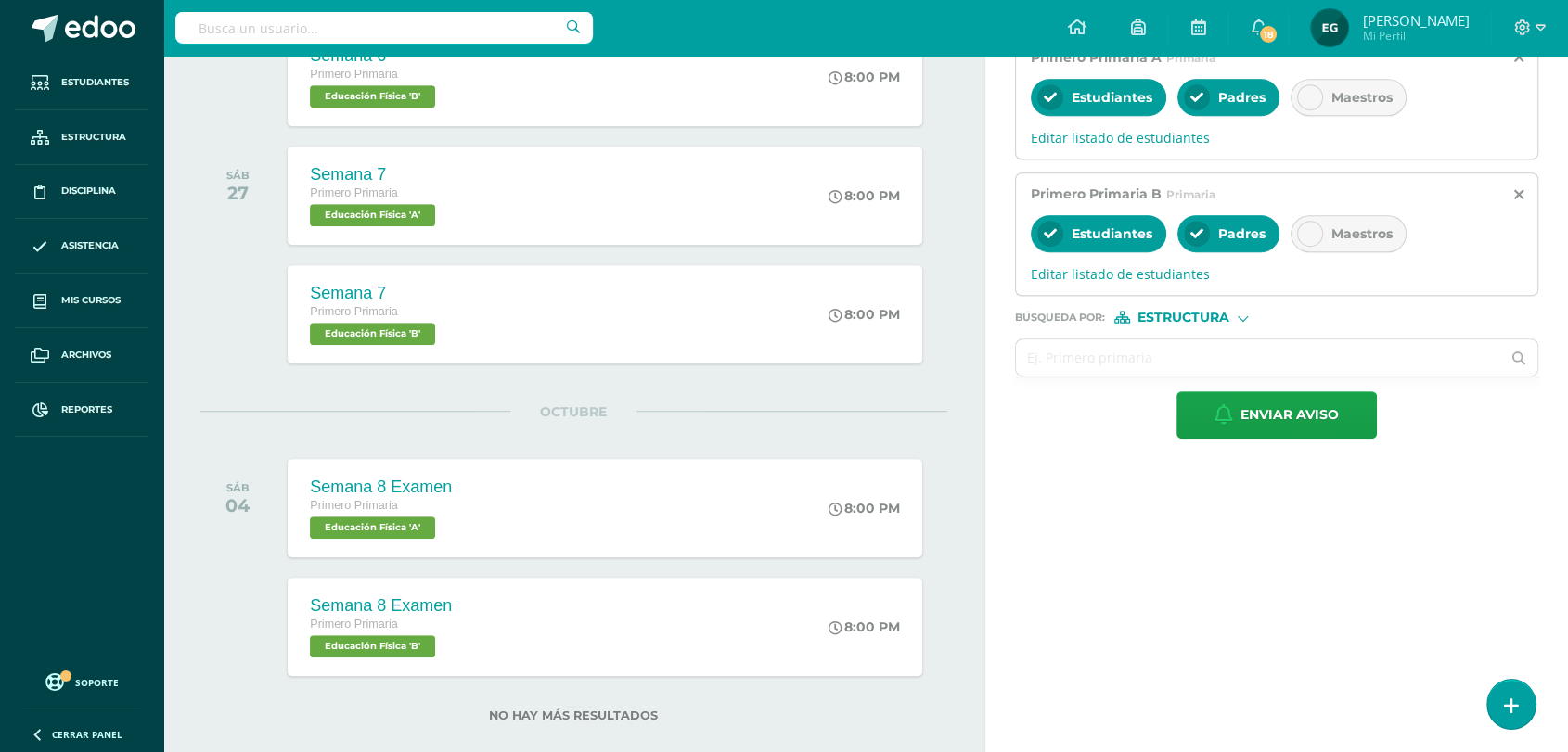
scroll to position [1134, 0]
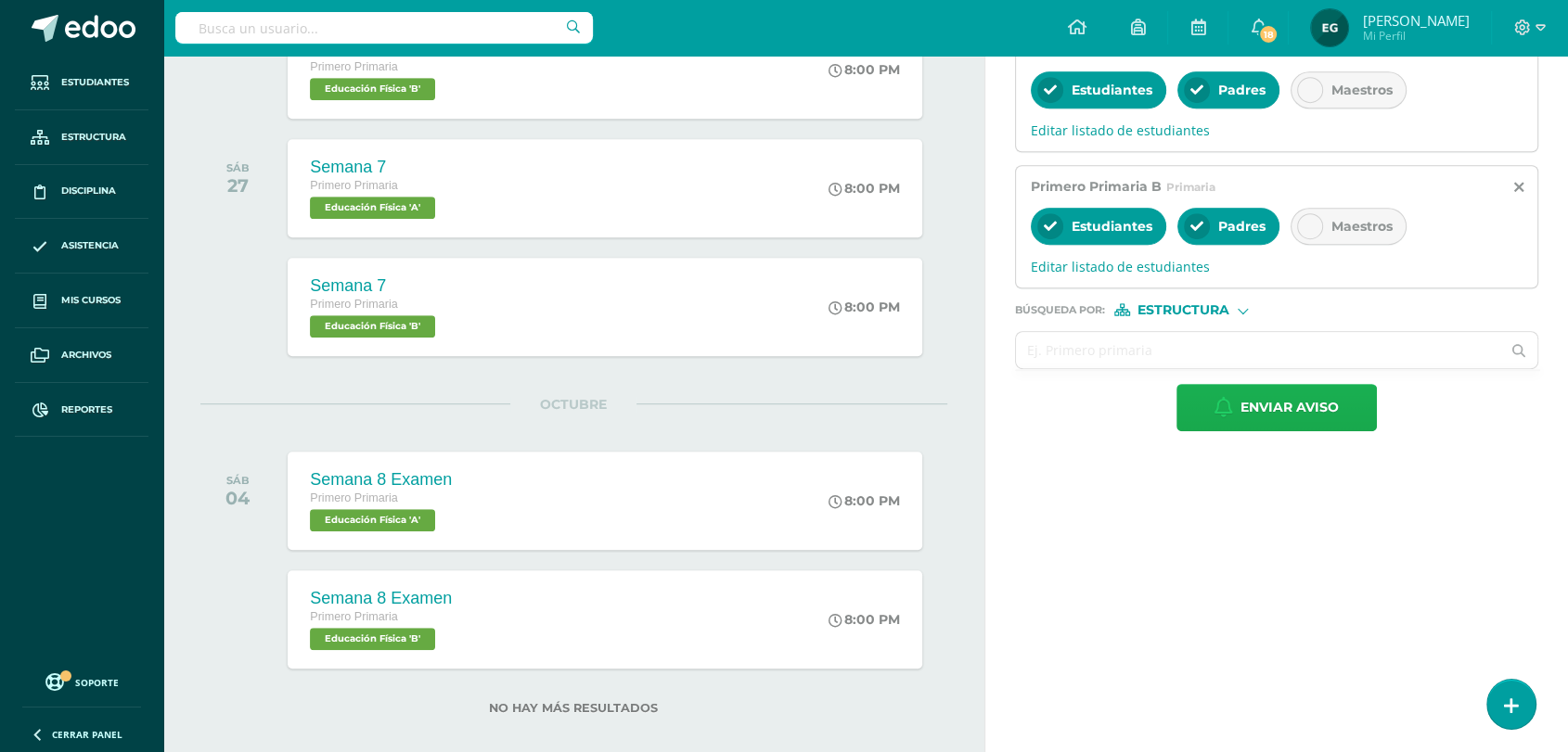
type input "Recordatorio Importante RALLY CÍVICO FAMILIAR"
click at [1259, 415] on span "Enviar aviso" at bounding box center [1289, 408] width 98 height 46
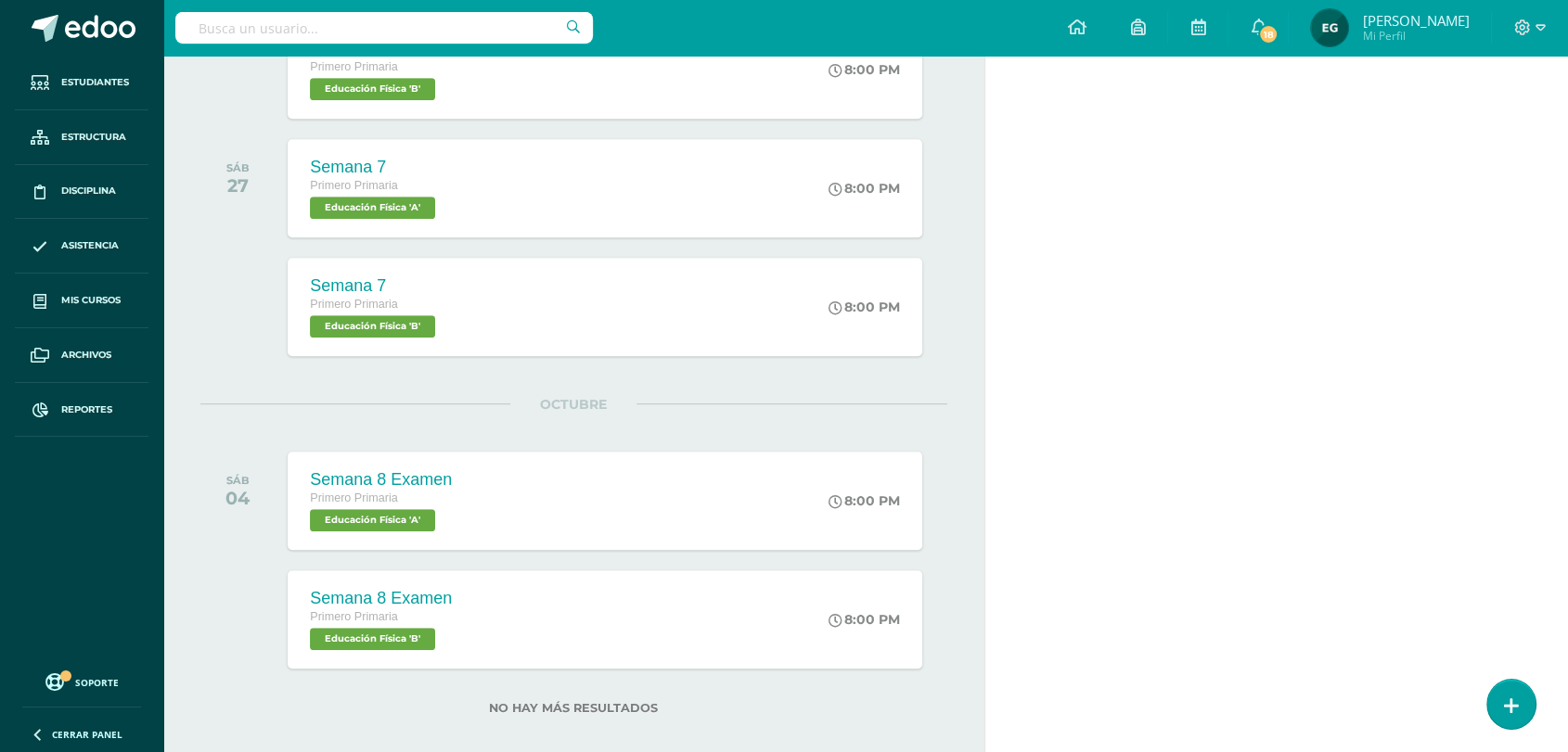
scroll to position [0, 0]
